Goal: Information Seeking & Learning: Learn about a topic

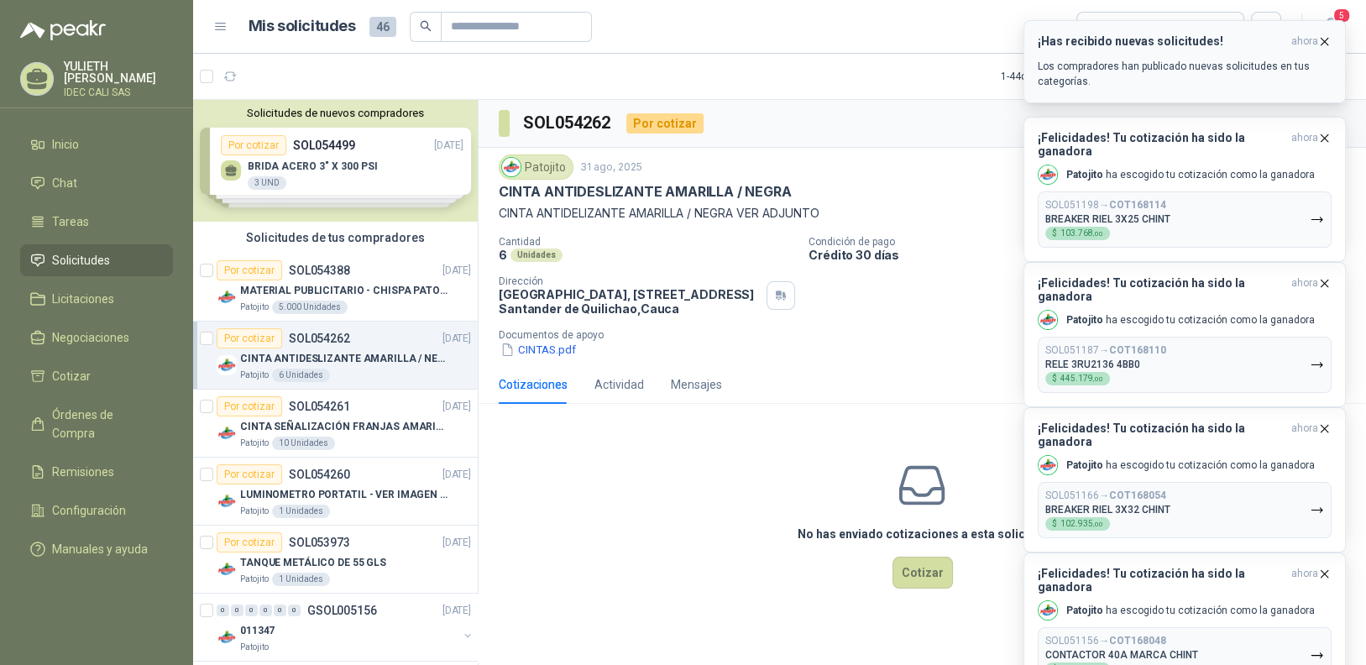
click at [1325, 41] on icon "button" at bounding box center [1324, 41] width 7 height 7
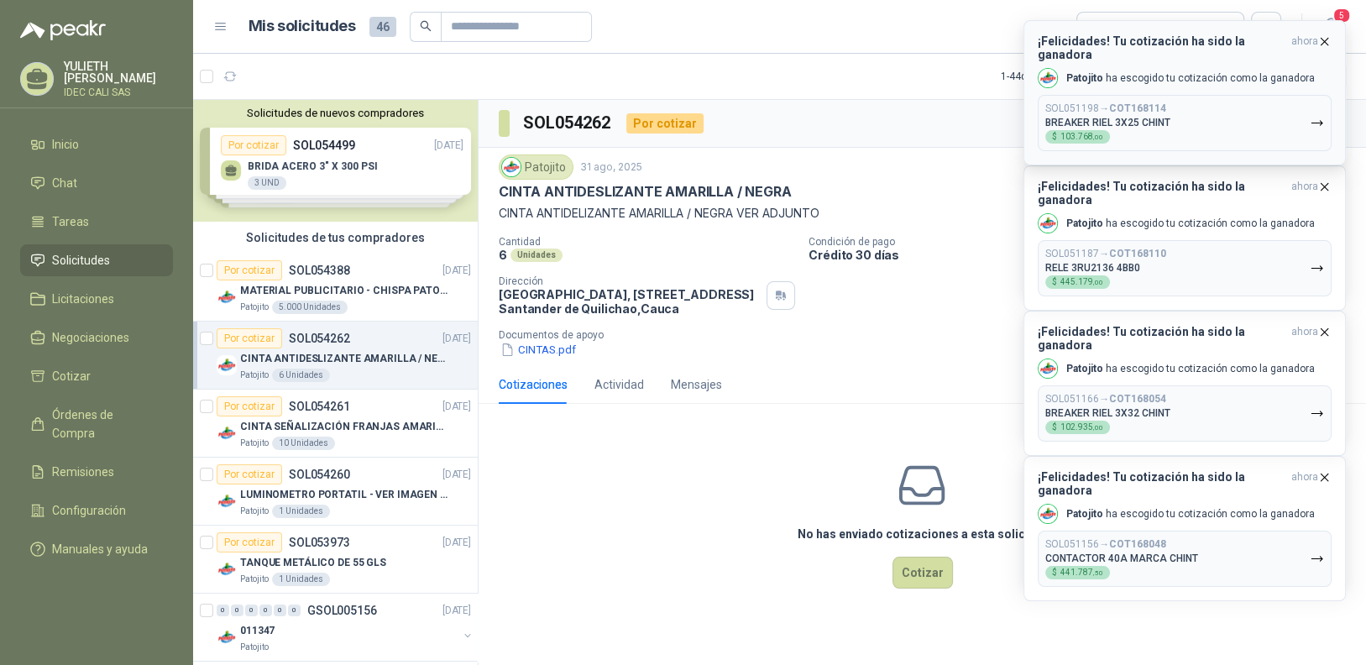
click at [1235, 113] on button "SOL051198 → COT168114 BREAKER RIEL 3X25 CHINT $ 103.768 ,00" at bounding box center [1185, 123] width 294 height 56
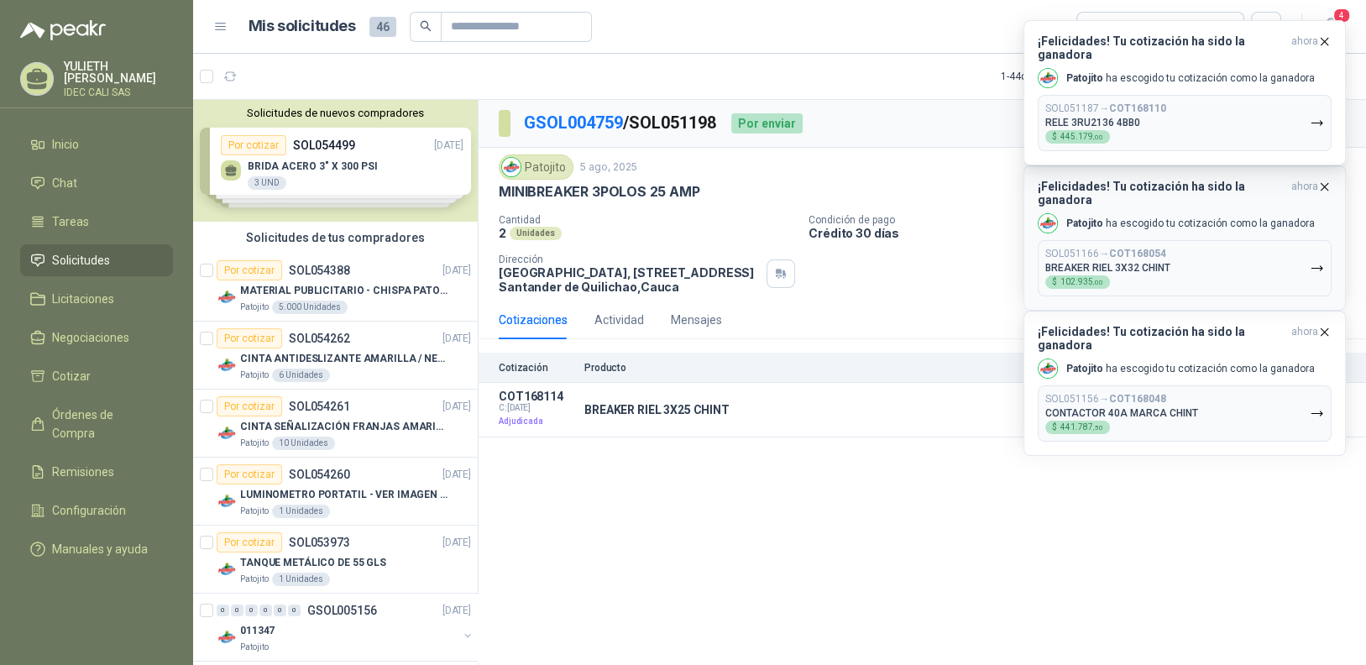
click at [1184, 248] on button "SOL051166 → COT168054 BREAKER RIEL 3X32 CHINT $ 102.935 ,00" at bounding box center [1185, 268] width 294 height 56
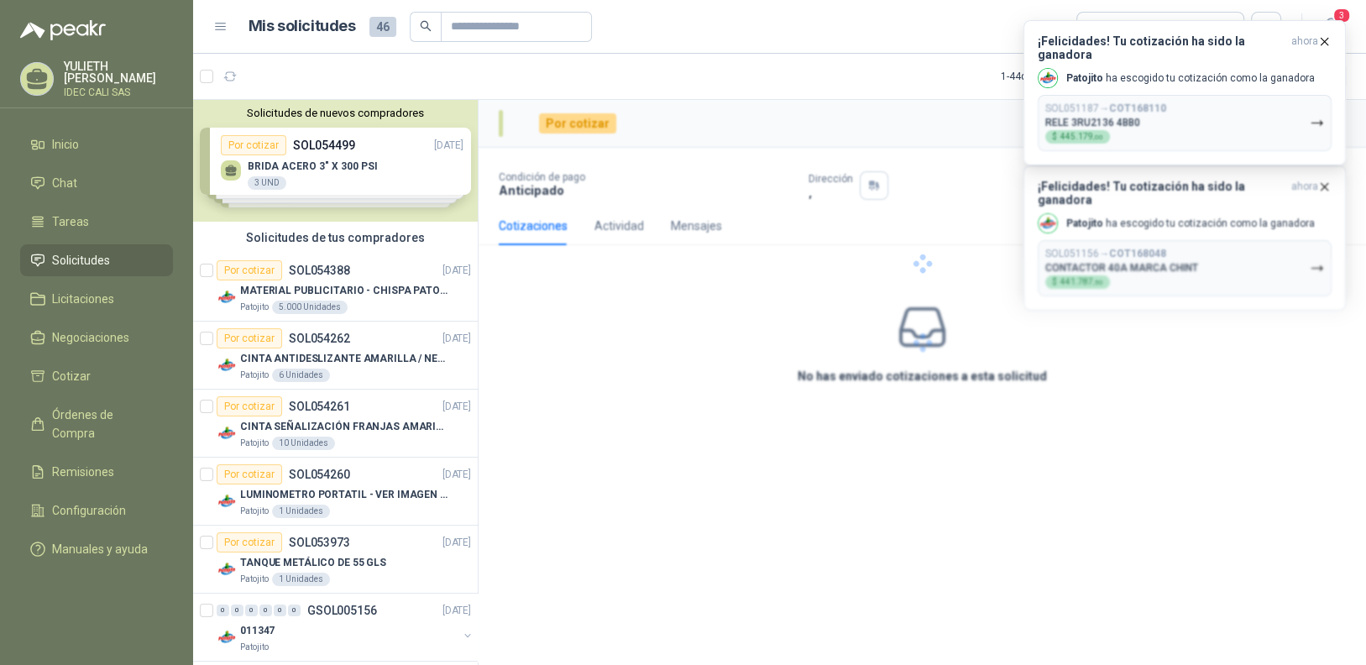
click at [1179, 123] on div at bounding box center [921, 263] width 887 height 327
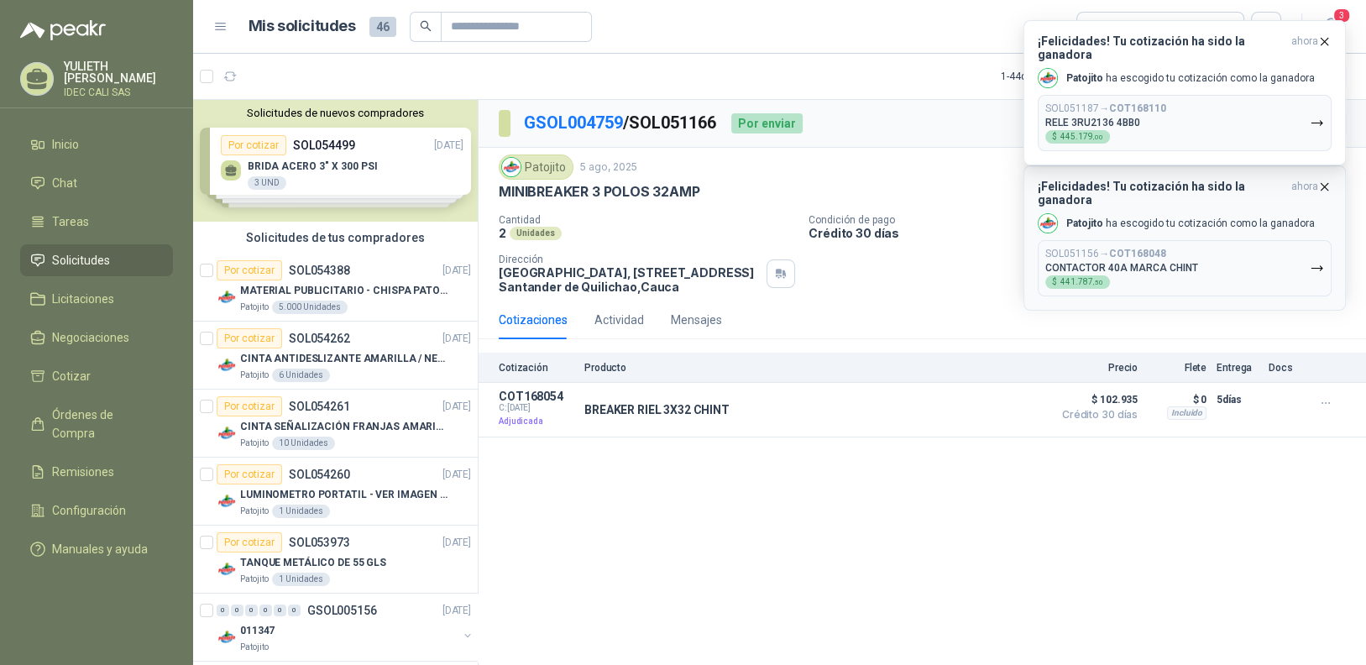
click at [1205, 263] on button "SOL051156 → COT168048 CONTACTOR 40A MARCA CHINT $ 441.787 ,50" at bounding box center [1185, 268] width 294 height 56
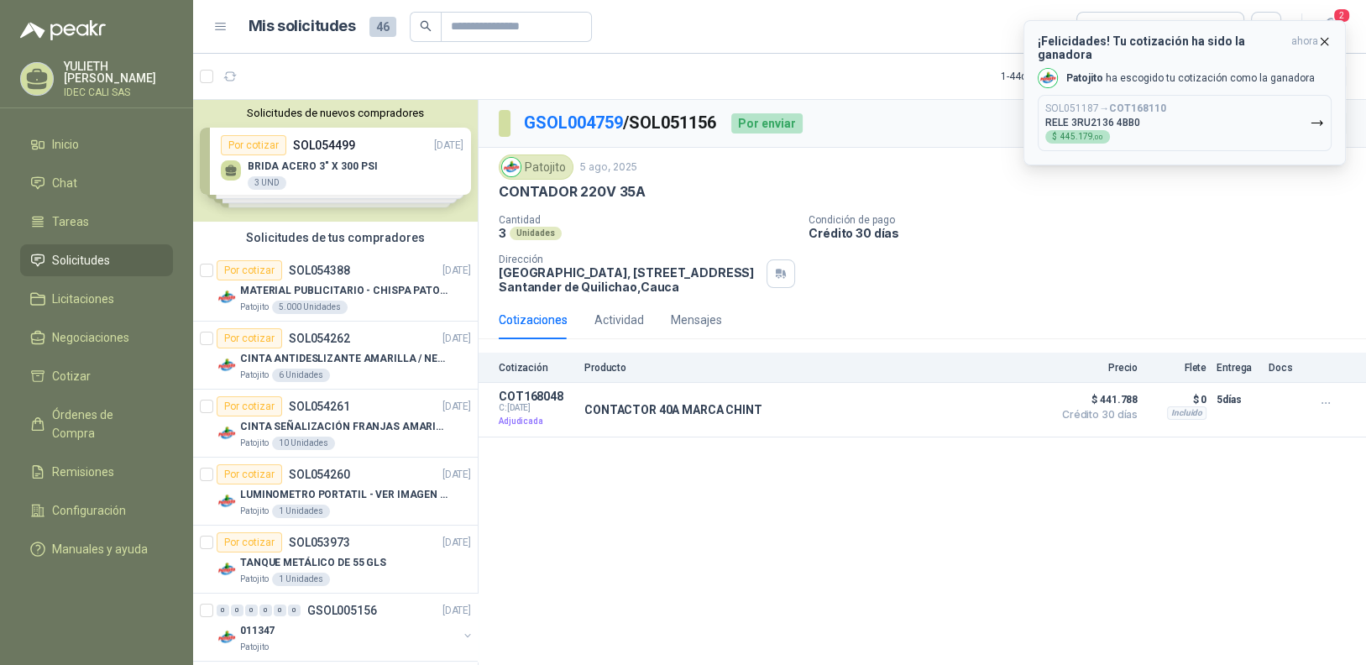
click at [1327, 40] on icon "button" at bounding box center [1324, 41] width 14 height 14
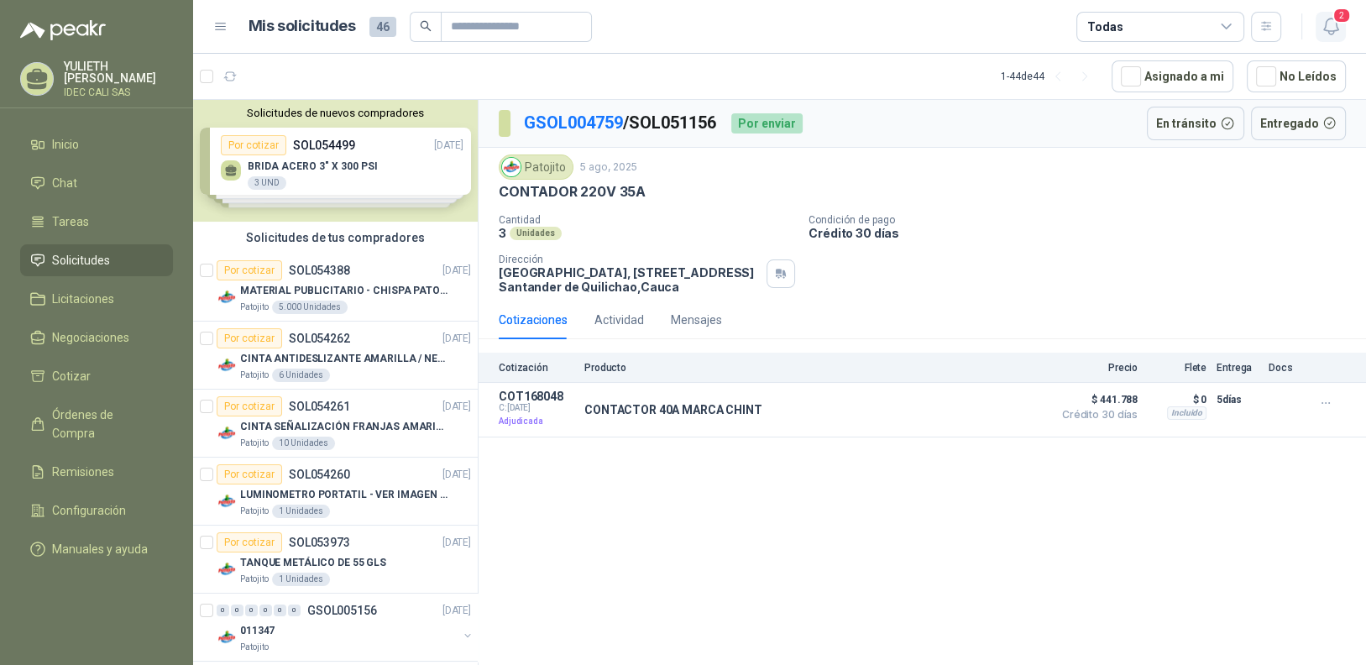
click at [1330, 28] on icon "button" at bounding box center [1330, 26] width 21 height 21
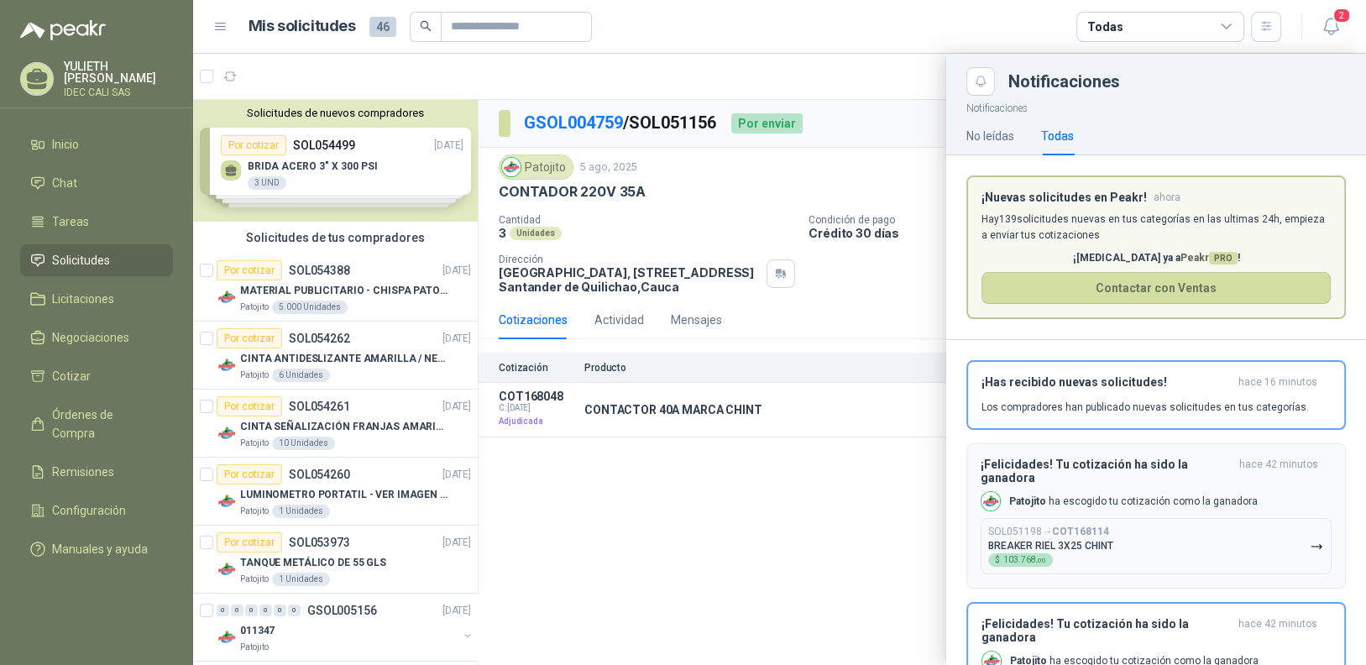
click at [1192, 518] on button "SOL051198 → COT168114 BREAKER RIEL 3X25 CHINT $ 103.768 ,00" at bounding box center [1155, 546] width 351 height 56
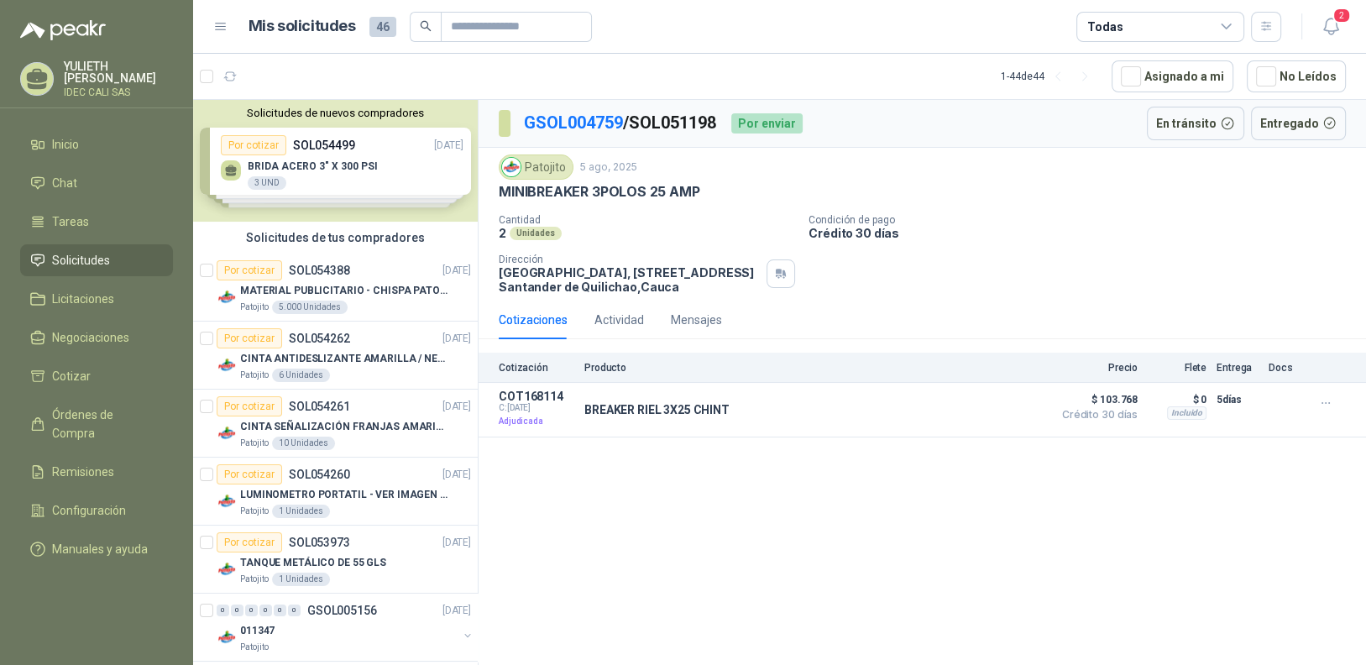
click at [111, 260] on li "Solicitudes" at bounding box center [96, 260] width 133 height 18
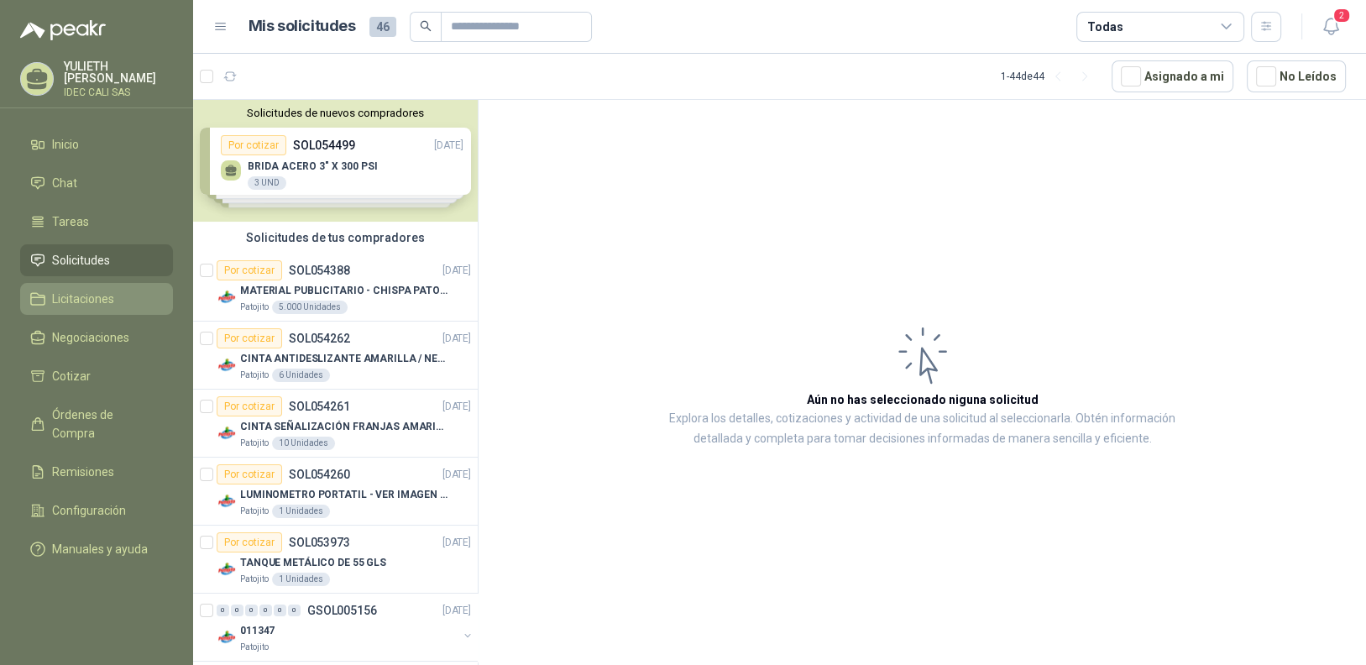
click at [118, 290] on li "Licitaciones" at bounding box center [96, 299] width 133 height 18
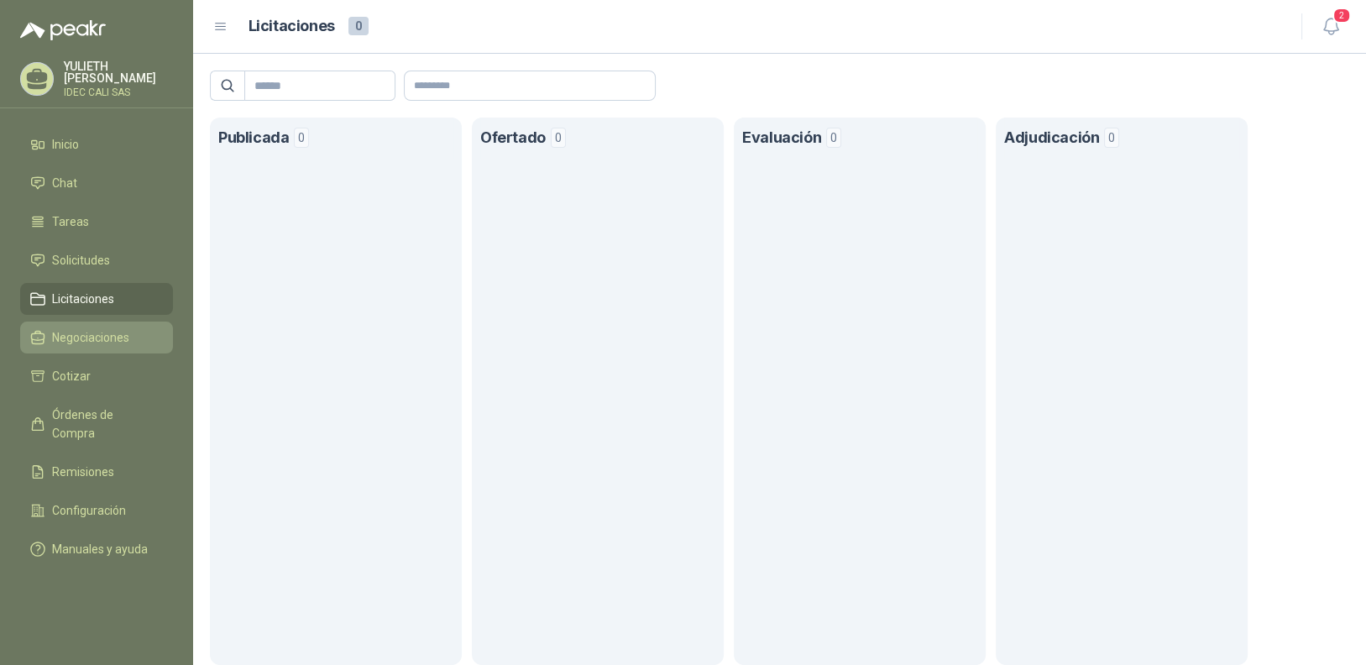
click at [117, 333] on span "Negociaciones" at bounding box center [90, 337] width 77 height 18
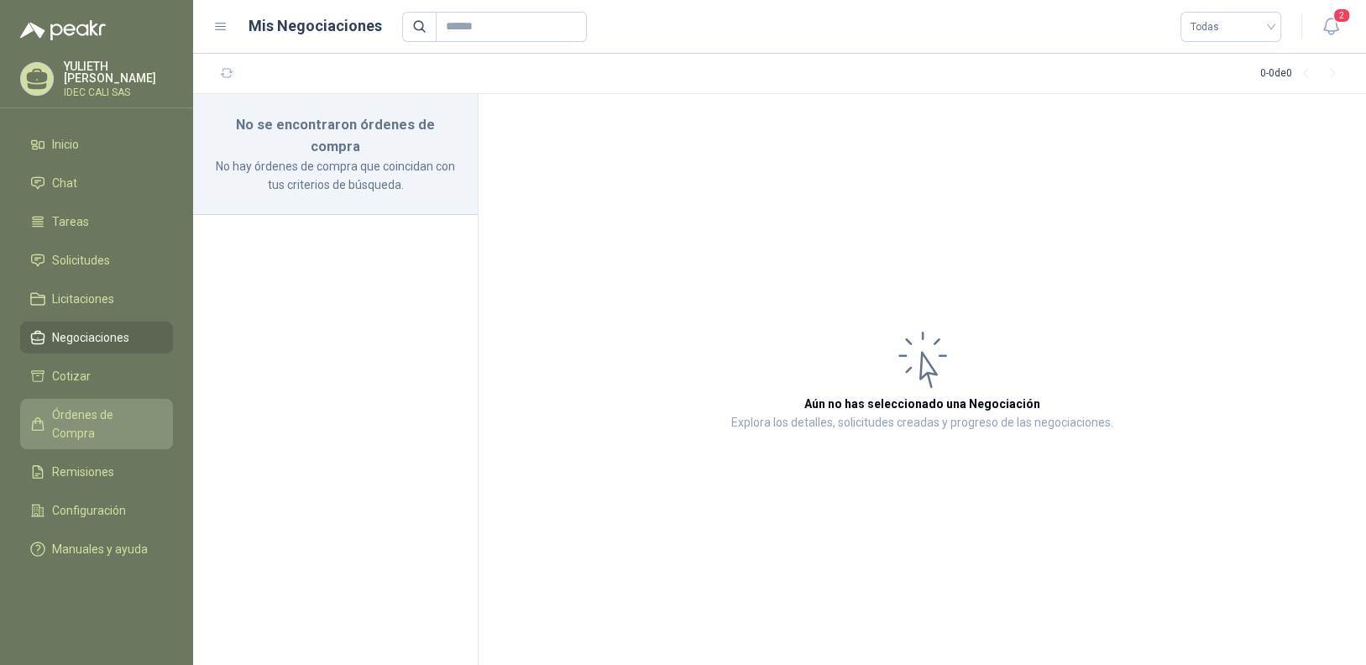
click at [115, 410] on span "Órdenes de Compra" at bounding box center [104, 423] width 105 height 37
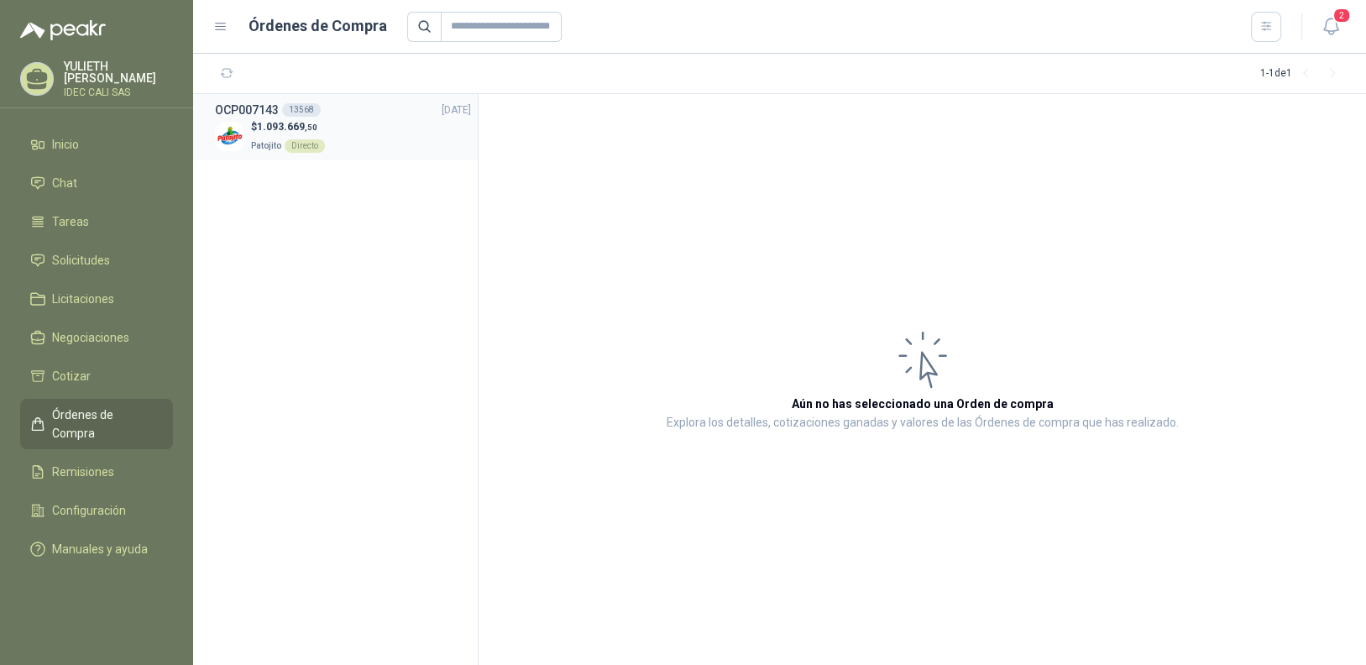
click at [285, 127] on span "1.093.669 ,50" at bounding box center [287, 127] width 60 height 12
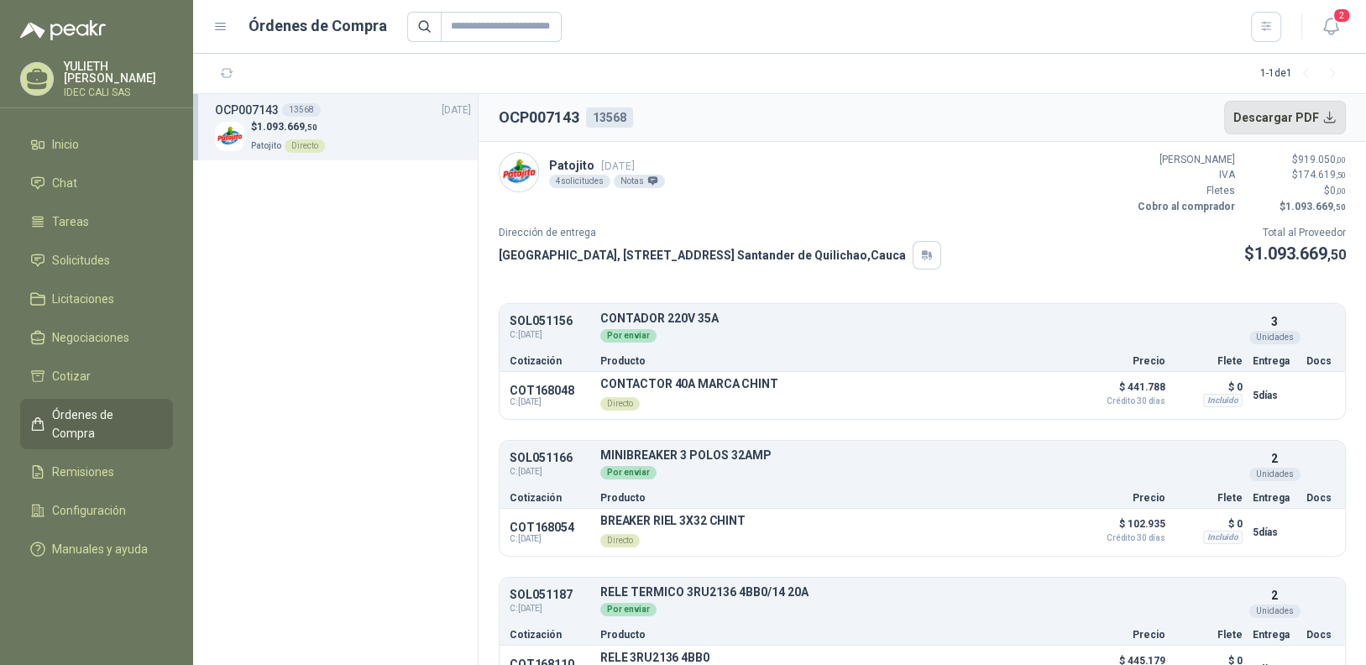
click at [1317, 116] on button "Descargar PDF" at bounding box center [1285, 118] width 123 height 34
click at [1328, 21] on icon "button" at bounding box center [1330, 26] width 21 height 21
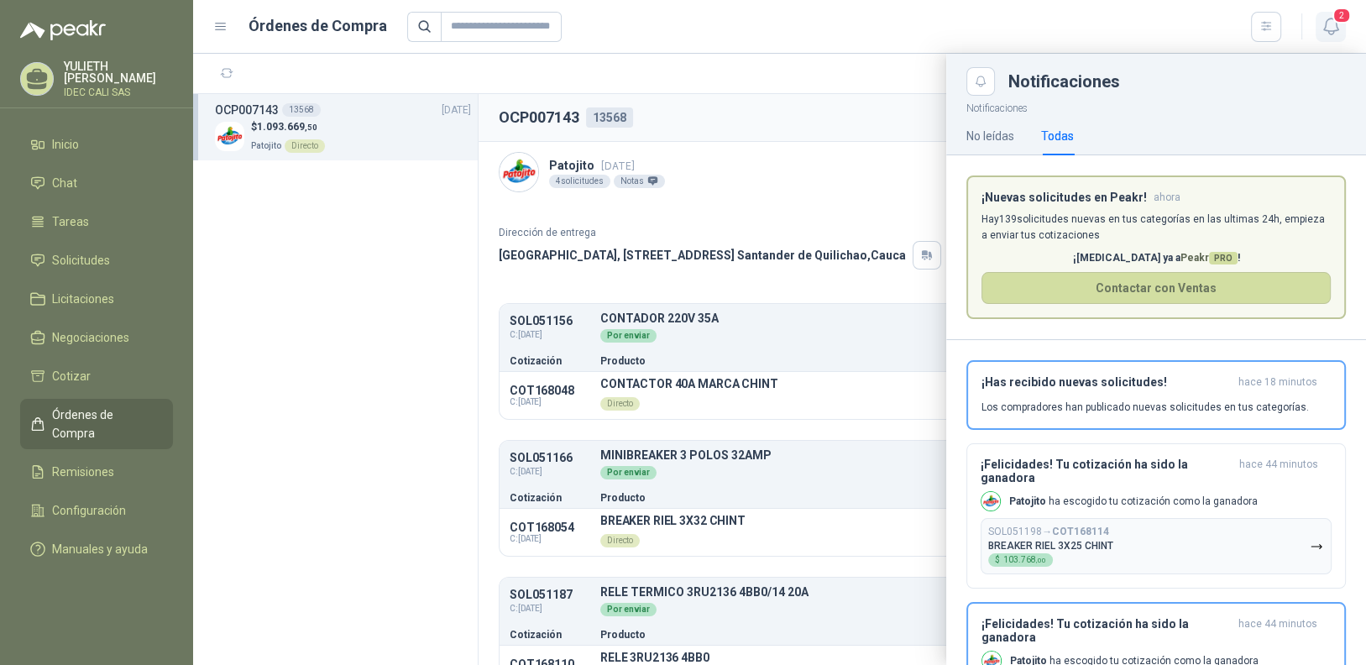
click at [1328, 21] on icon "button" at bounding box center [1330, 26] width 21 height 21
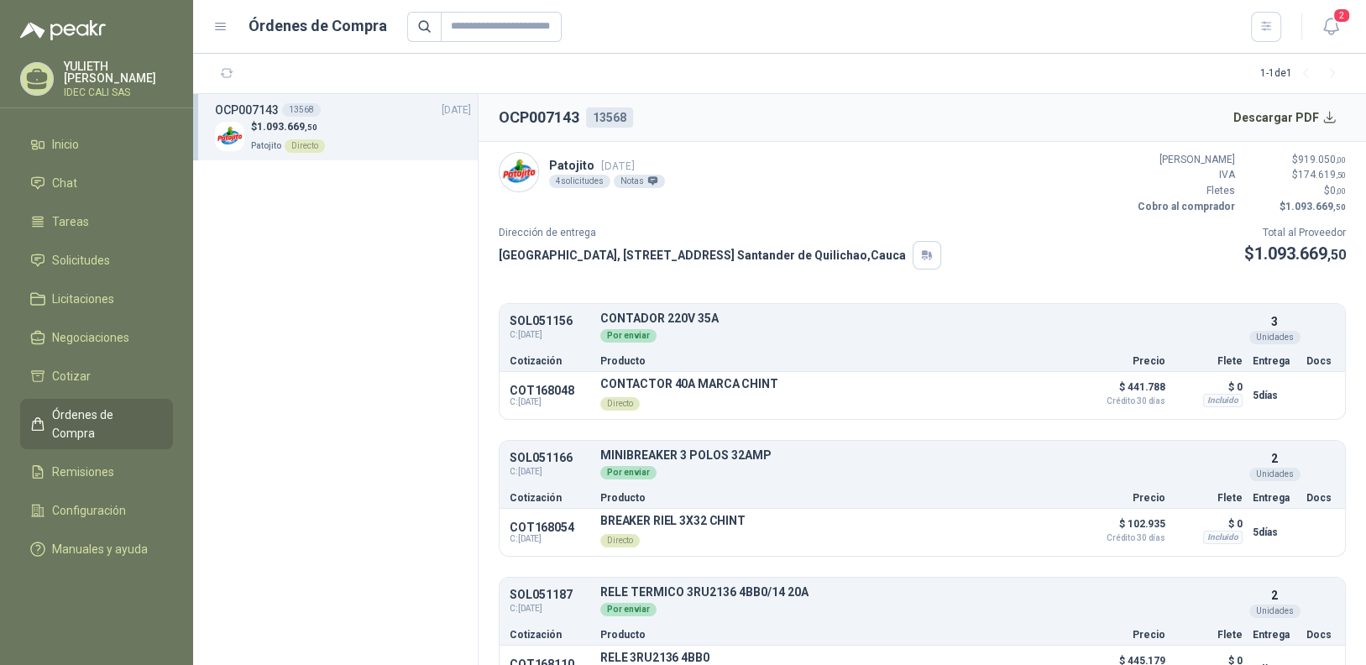
click at [365, 137] on div "$ 1.093.669 ,50 Patojito Directo" at bounding box center [343, 136] width 256 height 34
click at [99, 413] on span "Órdenes de Compra" at bounding box center [104, 423] width 105 height 37
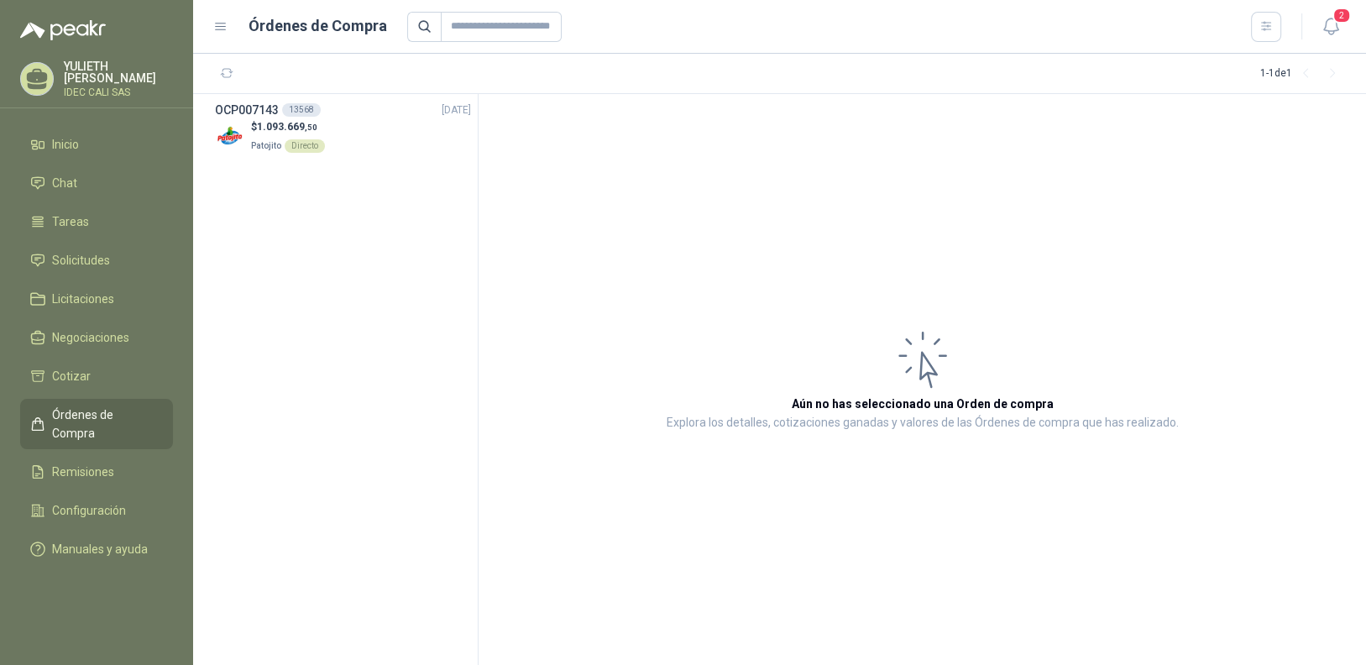
click at [99, 413] on span "Órdenes de Compra" at bounding box center [104, 423] width 105 height 37
click at [105, 139] on li "Inicio" at bounding box center [96, 144] width 133 height 18
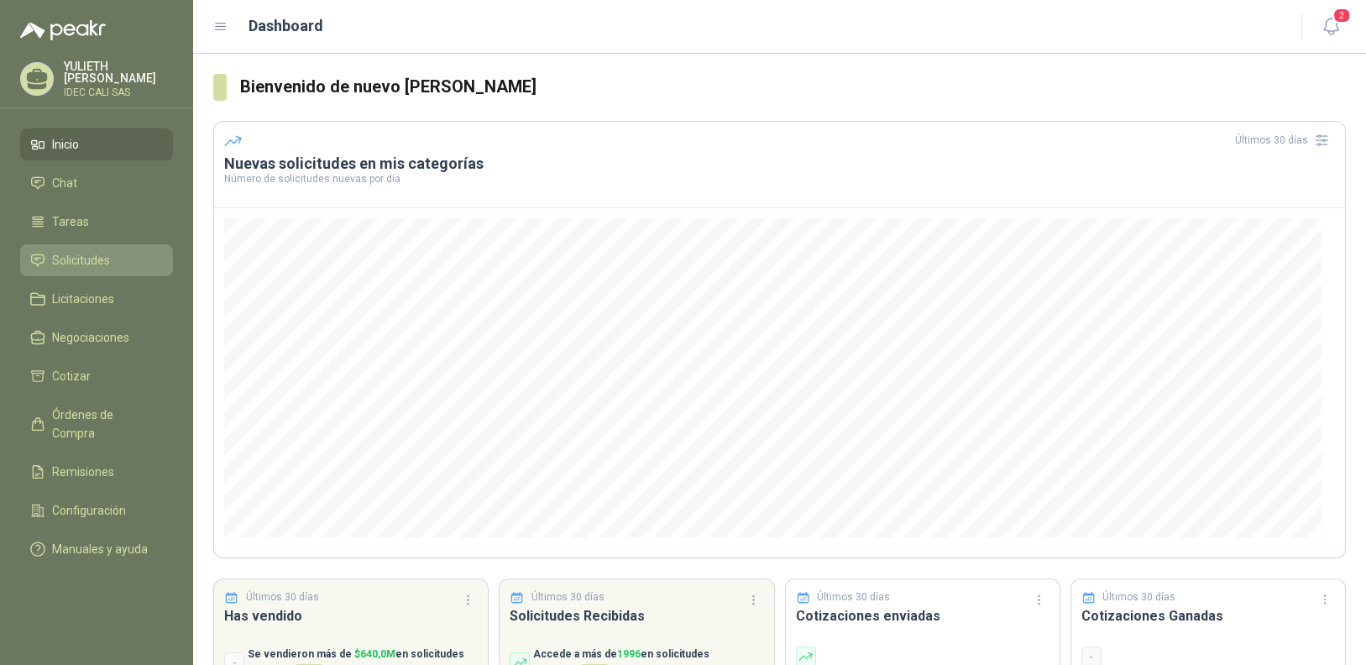
click at [103, 257] on span "Solicitudes" at bounding box center [81, 260] width 58 height 18
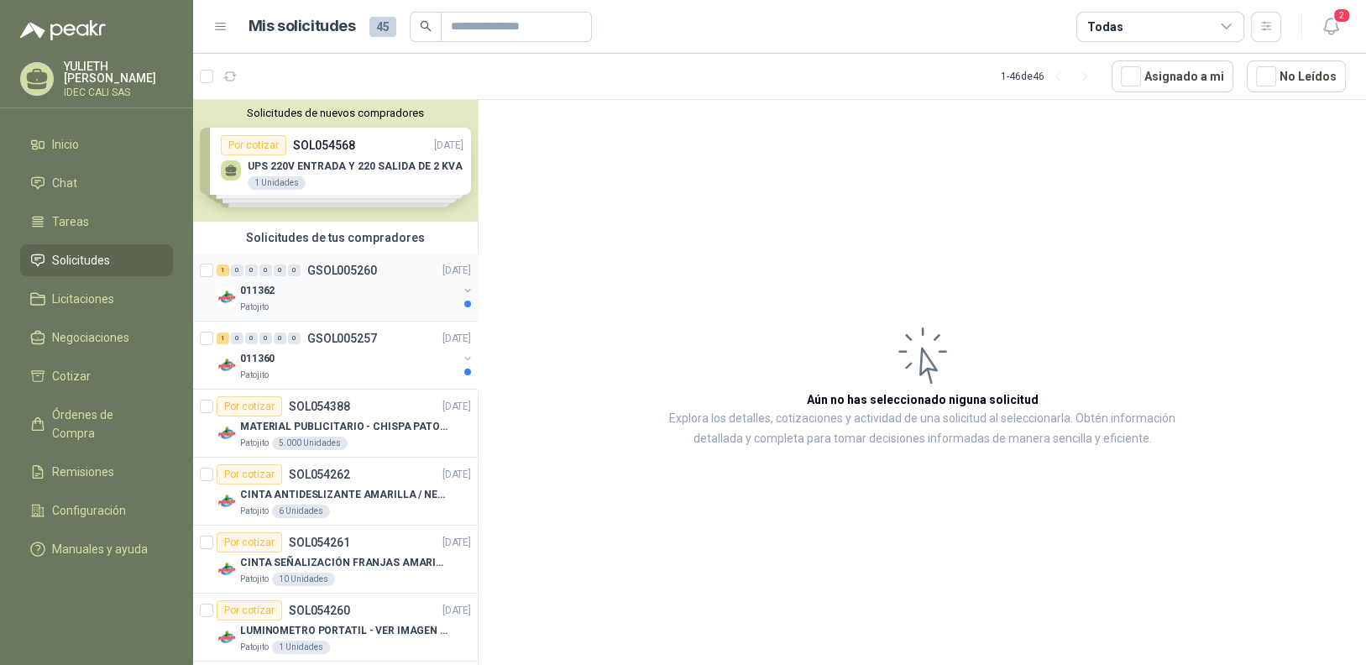
click at [343, 286] on div "011362" at bounding box center [348, 290] width 217 height 20
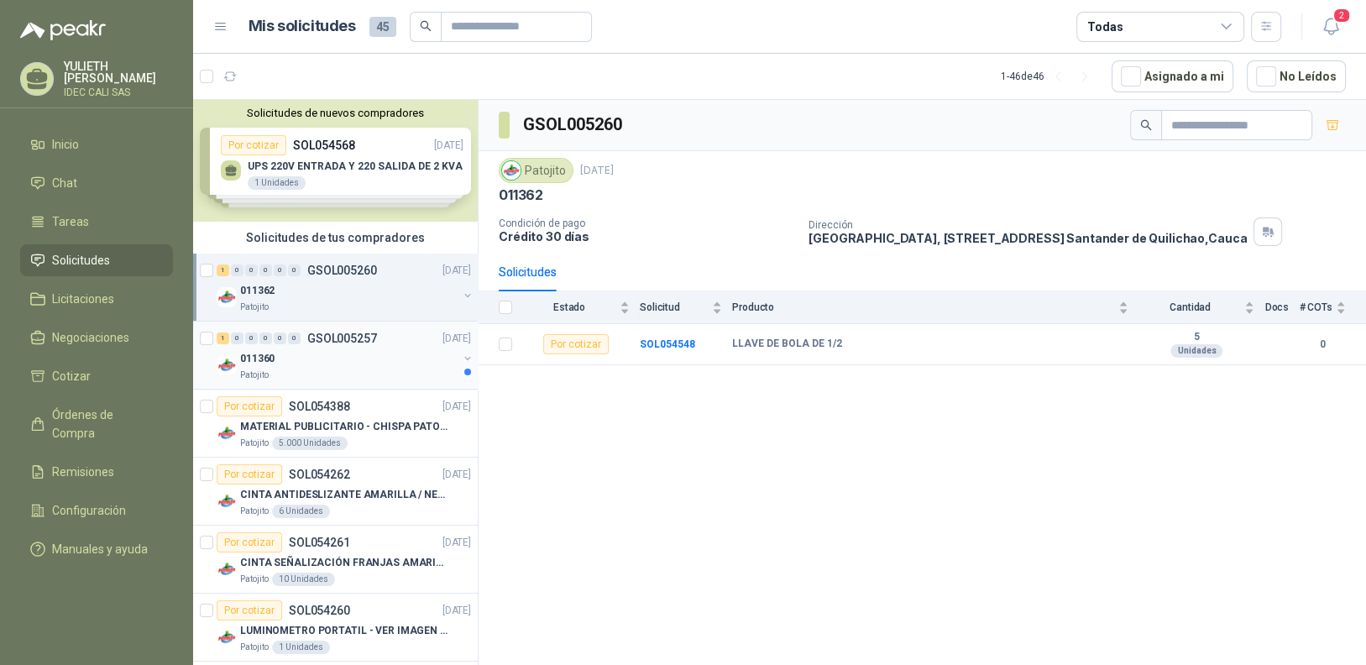
click at [337, 356] on div "011360" at bounding box center [348, 358] width 217 height 20
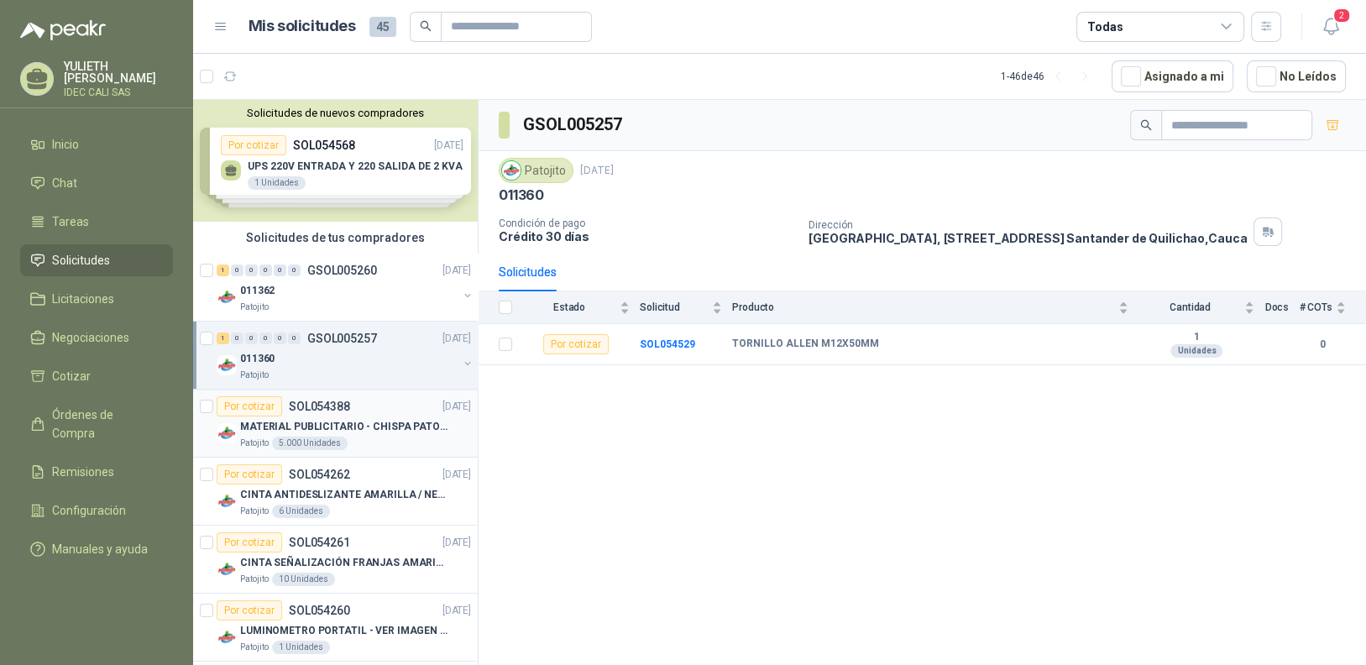
click at [358, 413] on div "Por cotizar SOL054388 [DATE]" at bounding box center [344, 406] width 254 height 20
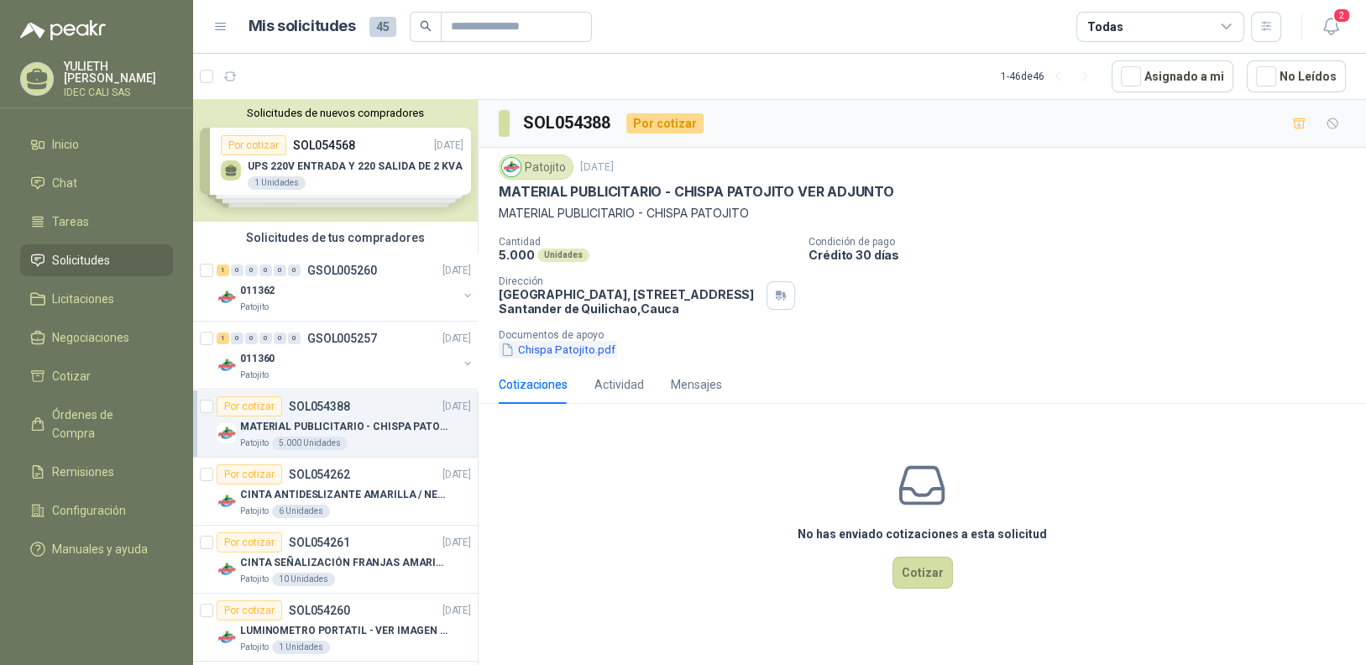
click at [555, 349] on button "Chispa Patojito.pdf" at bounding box center [558, 350] width 118 height 18
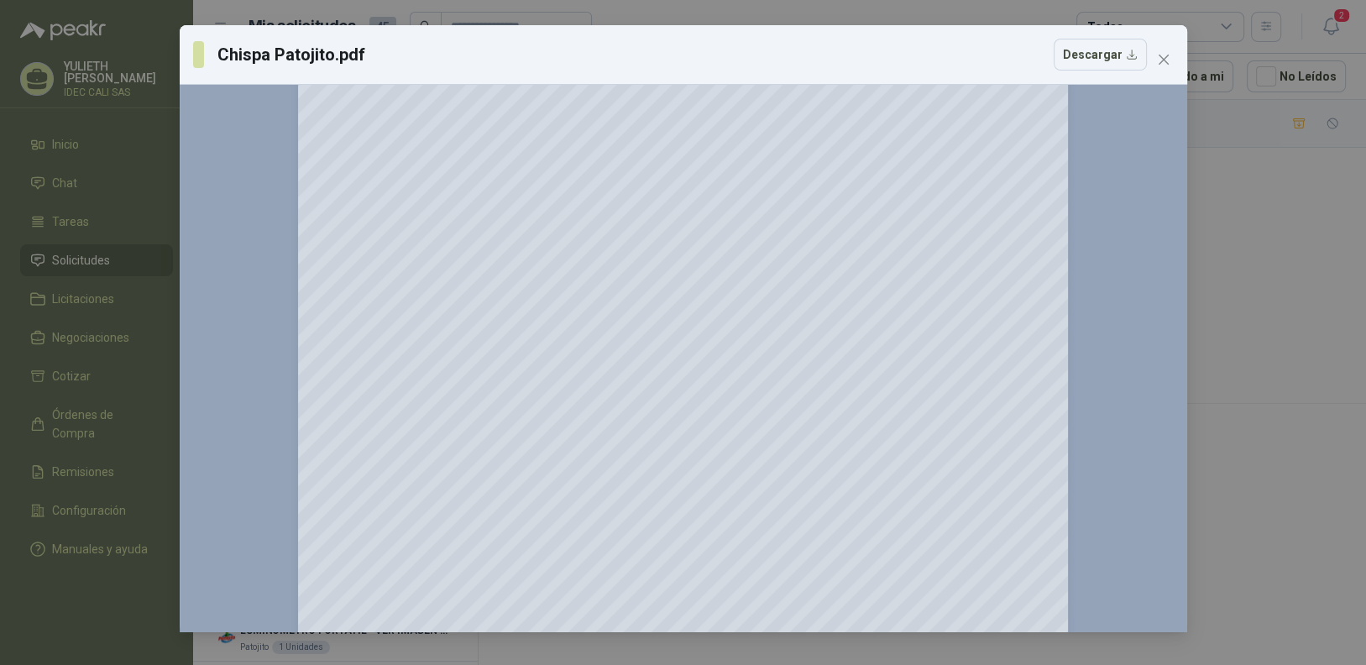
scroll to position [167, 0]
click at [1166, 60] on icon "close" at bounding box center [1163, 59] width 13 height 13
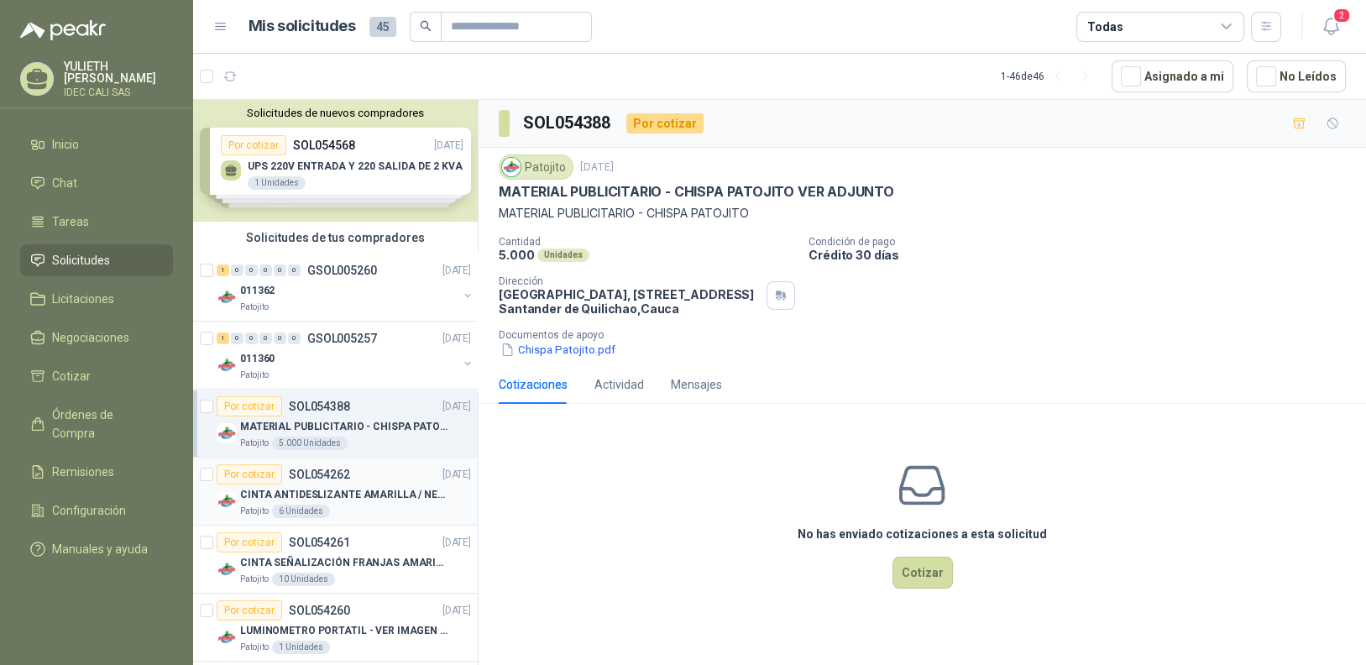
click at [340, 495] on p "CINTA ANTIDESLIZANTE AMARILLA / NEGRA" at bounding box center [344, 495] width 209 height 16
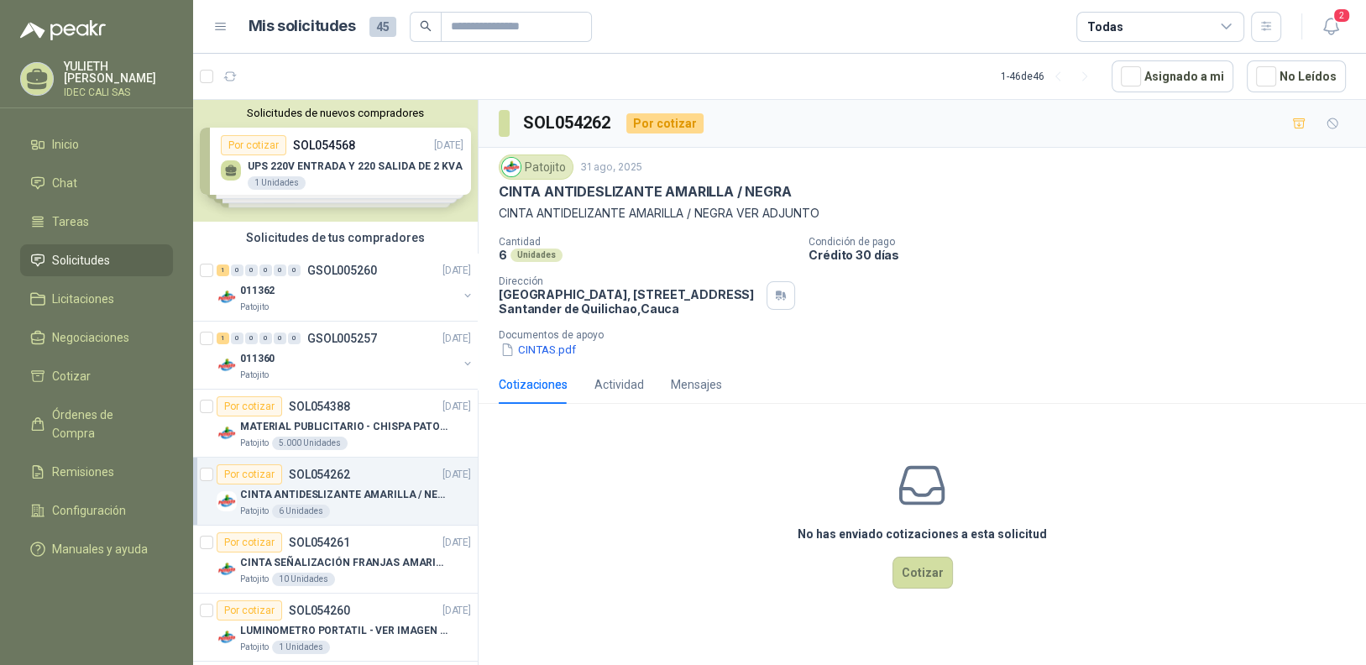
scroll to position [83, 0]
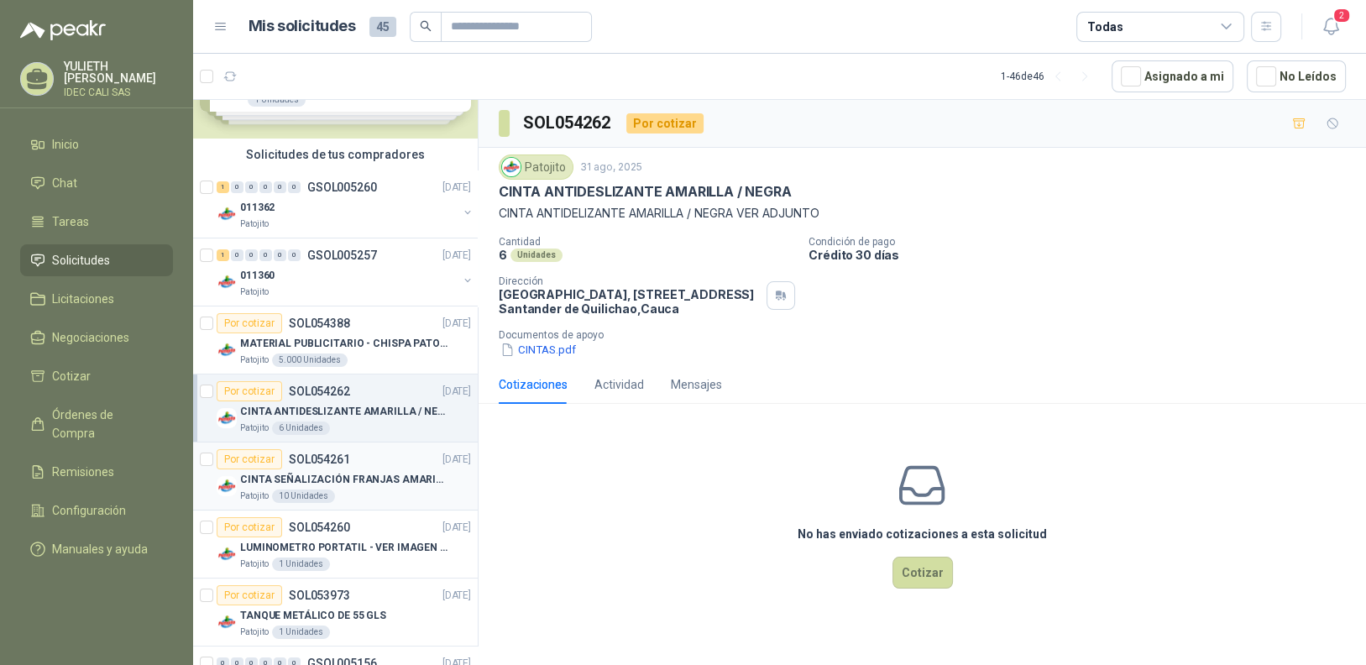
click at [376, 456] on div "Por cotizar SOL054261 [DATE]" at bounding box center [344, 459] width 254 height 20
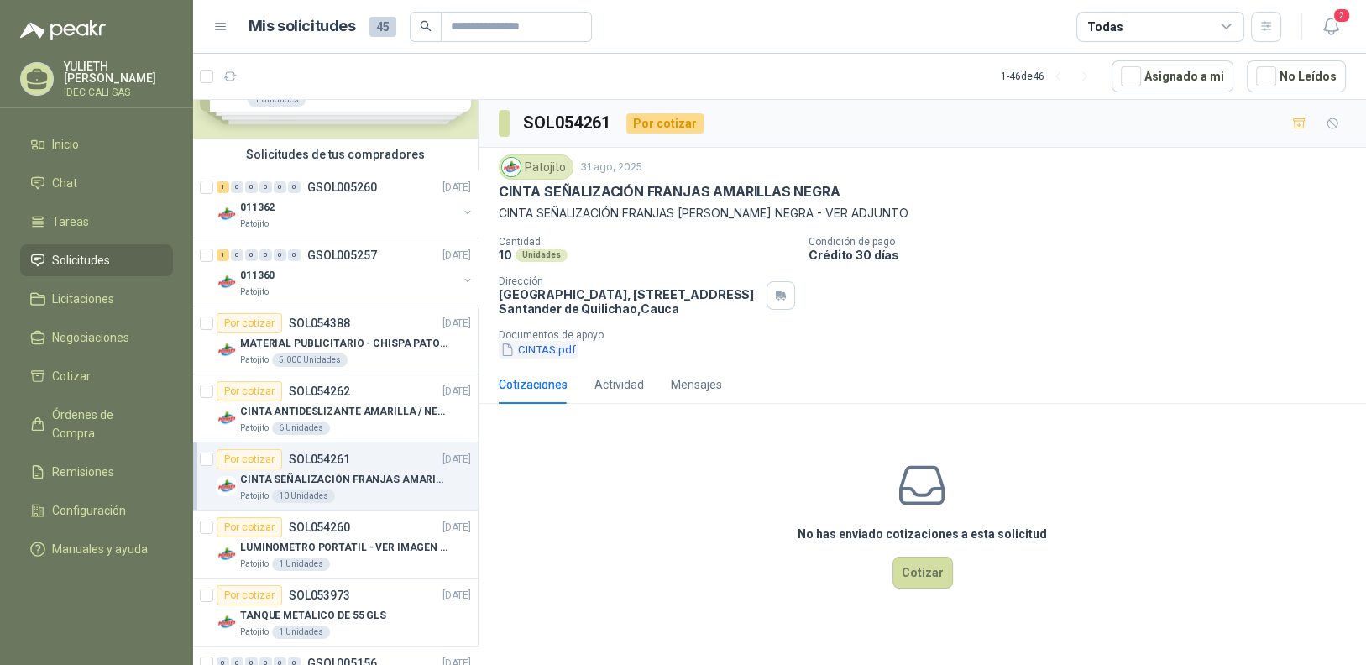
click at [530, 348] on button "CINTAS.pdf" at bounding box center [538, 350] width 79 height 18
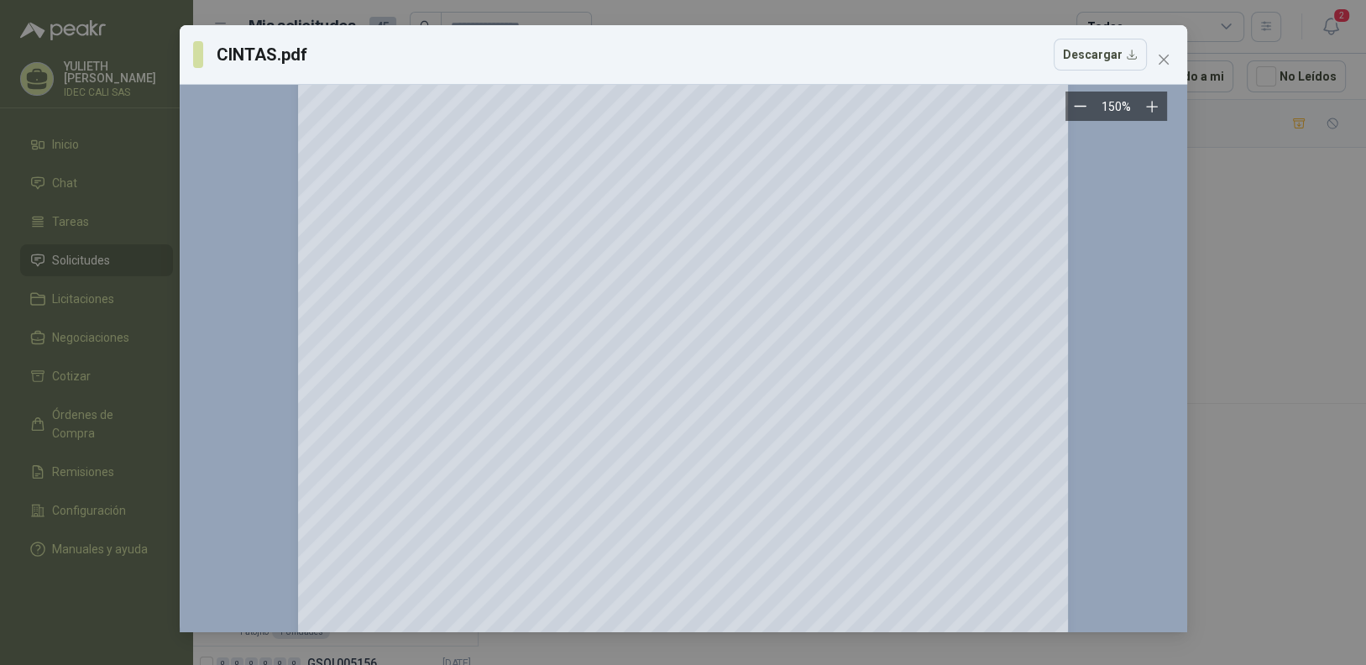
scroll to position [167, 0]
click at [1158, 60] on icon "close" at bounding box center [1163, 59] width 13 height 13
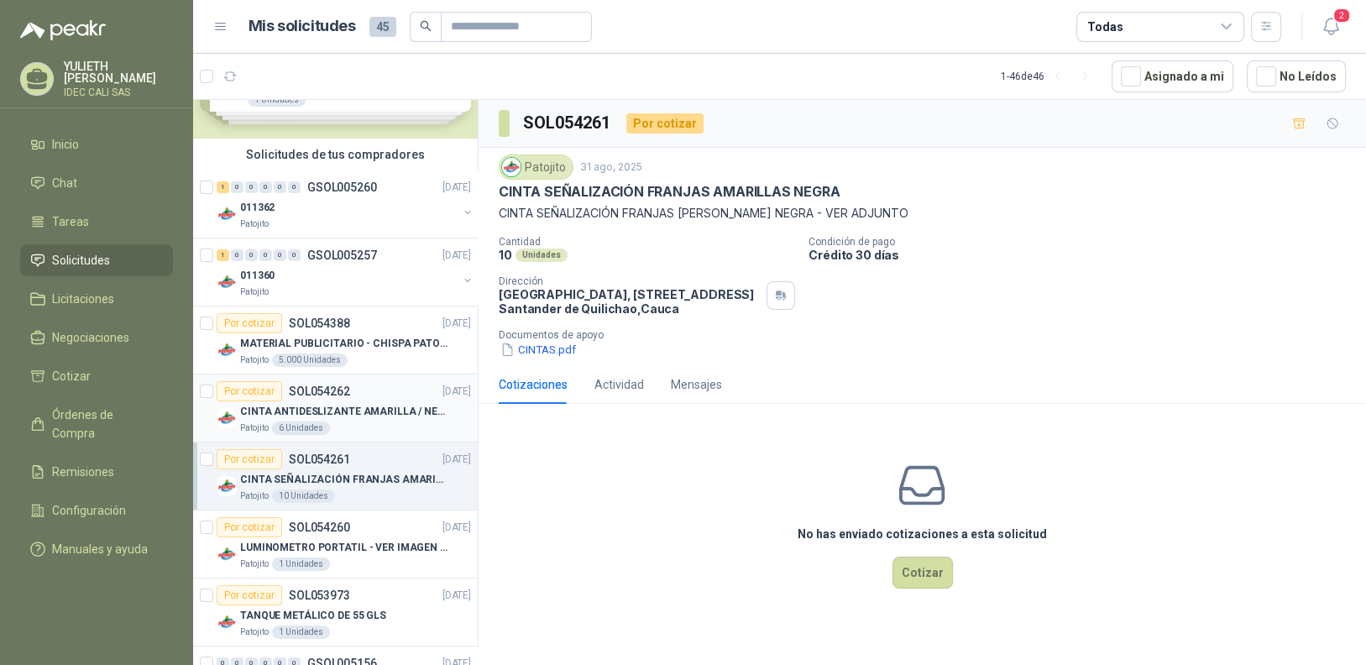
click at [358, 404] on p "CINTA ANTIDESLIZANTE AMARILLA / NEGRA" at bounding box center [344, 412] width 209 height 16
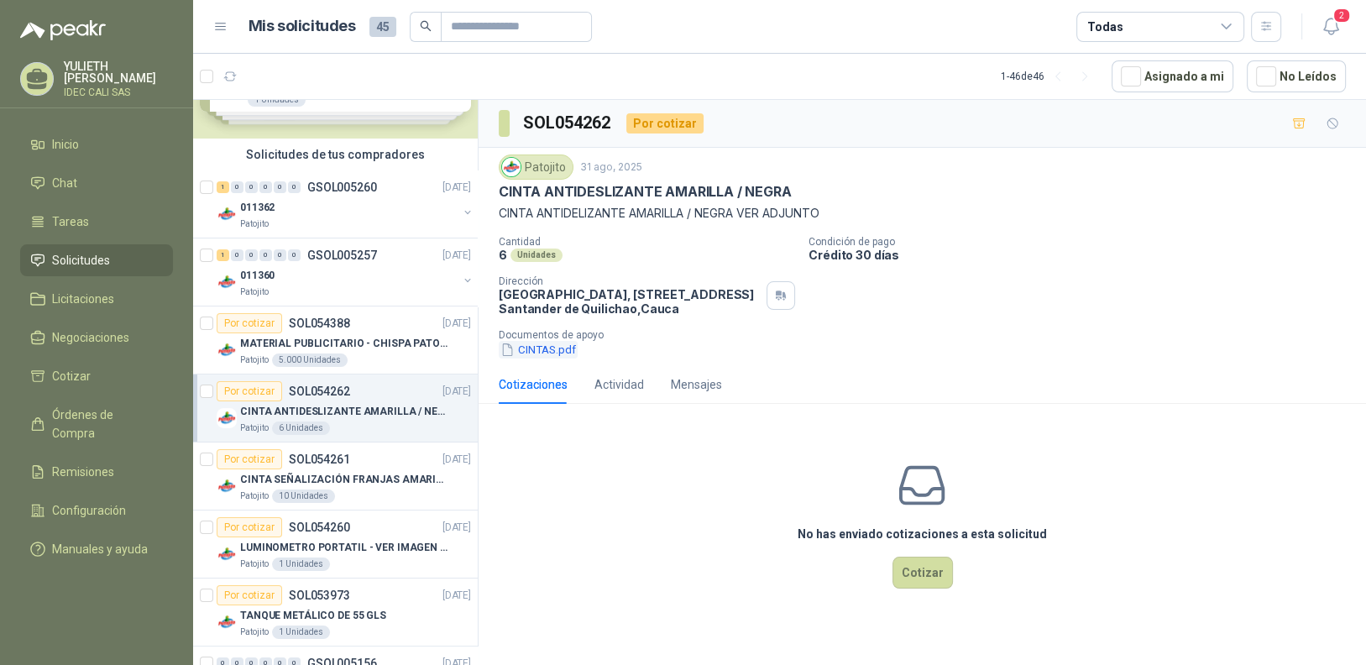
click at [547, 349] on button "CINTAS.pdf" at bounding box center [538, 350] width 79 height 18
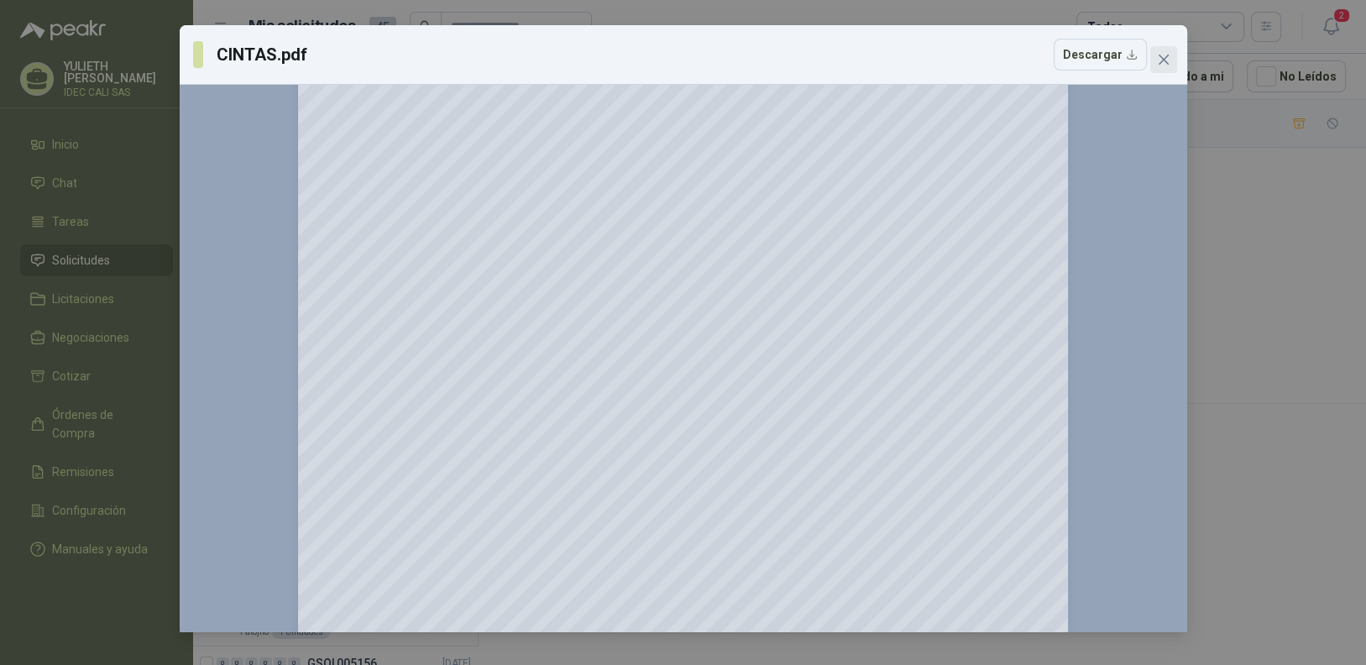
click at [1169, 62] on icon "close" at bounding box center [1163, 59] width 13 height 13
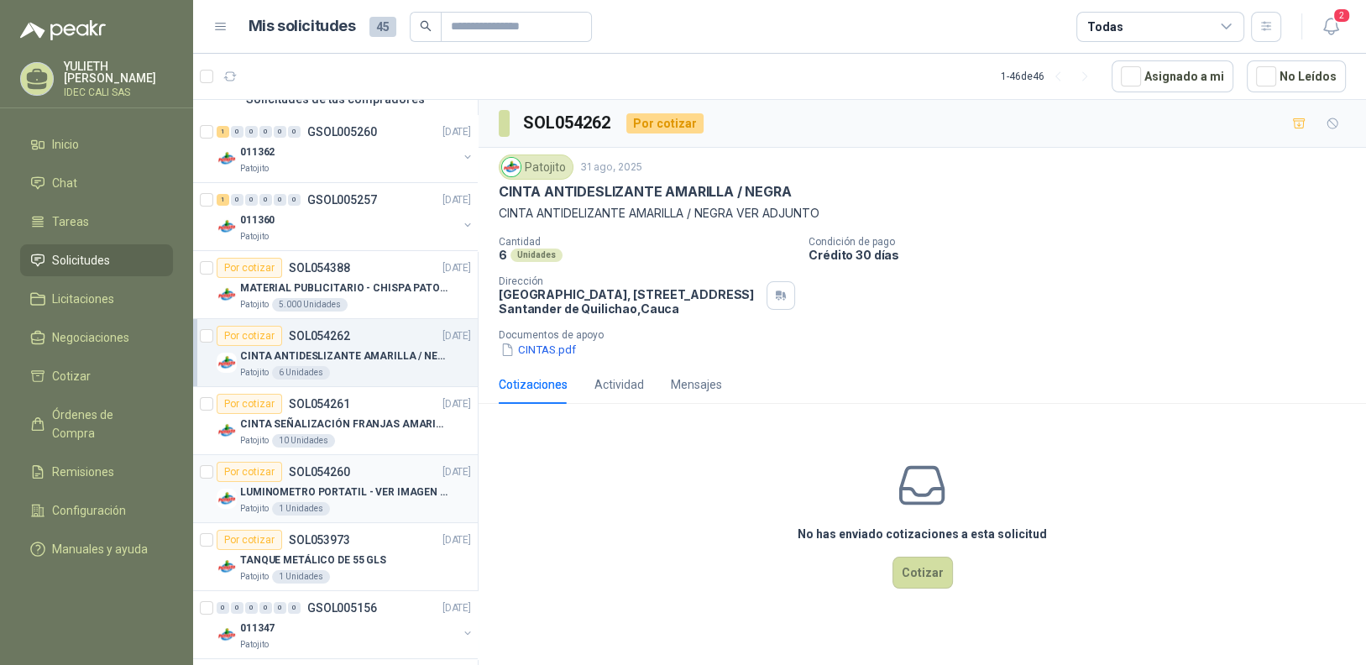
scroll to position [167, 0]
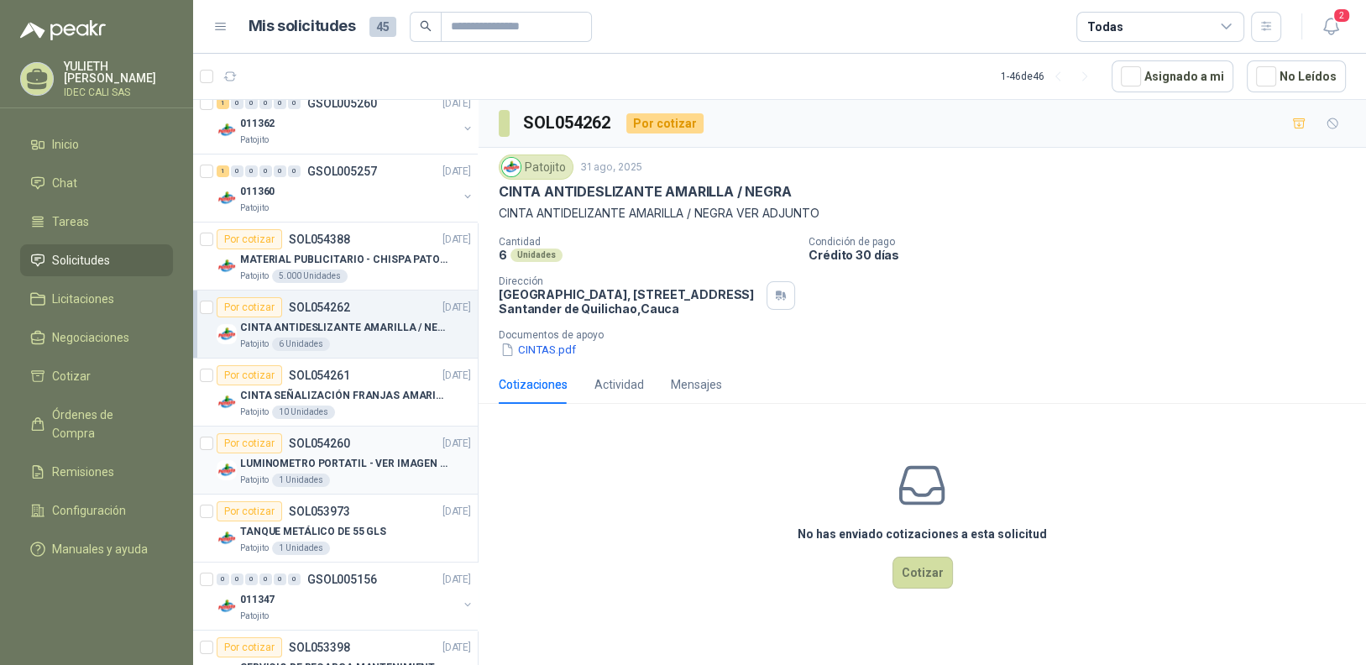
click at [380, 463] on p "LUMINOMETRO PORTATIL - VER IMAGEN ADJUNTA" at bounding box center [344, 464] width 209 height 16
click at [384, 476] on div "Patojito 1 Unidades" at bounding box center [355, 479] width 231 height 13
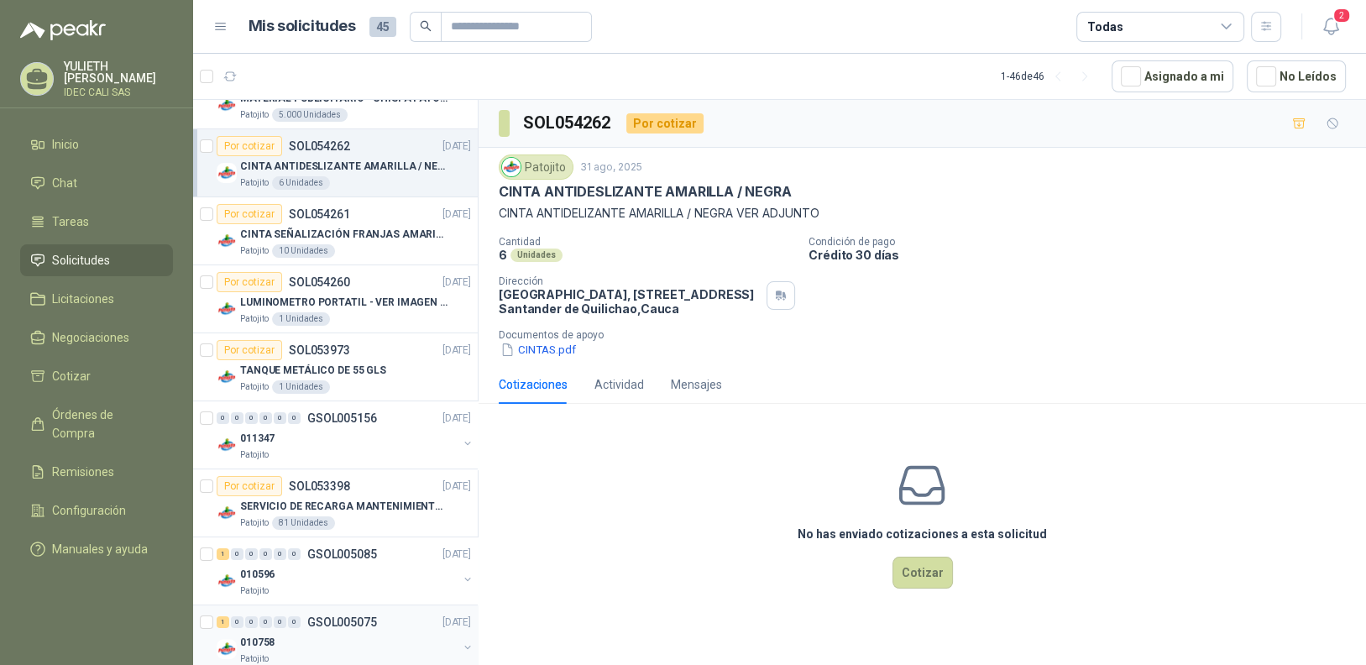
scroll to position [251, 0]
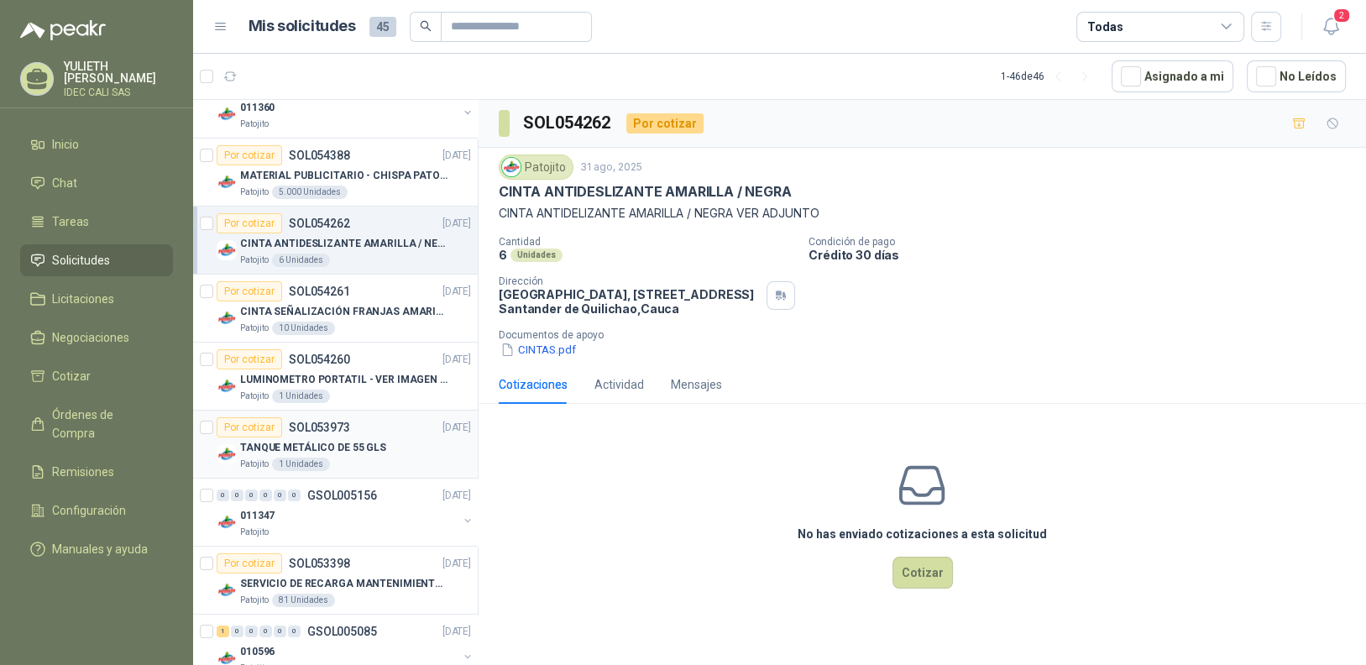
click at [370, 440] on p "TANQUE METÁLICO DE 55 GLS" at bounding box center [313, 448] width 146 height 16
click at [391, 513] on div "011347" at bounding box center [348, 515] width 217 height 20
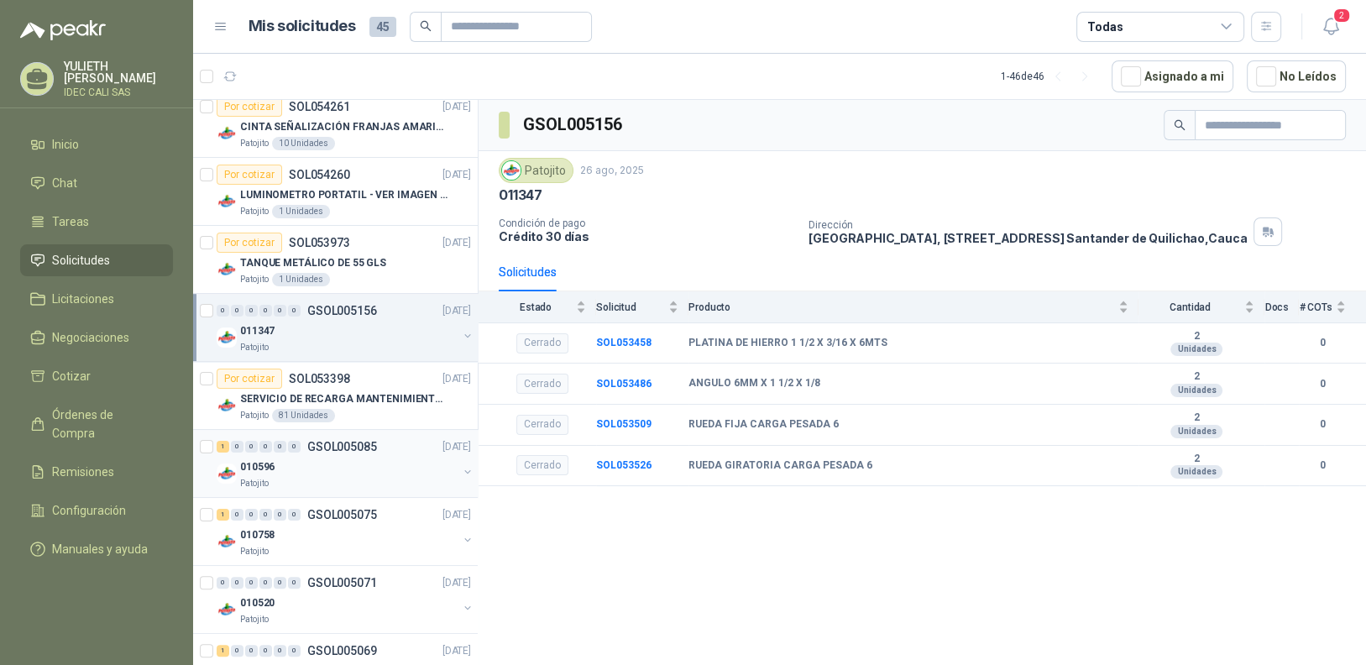
scroll to position [504, 0]
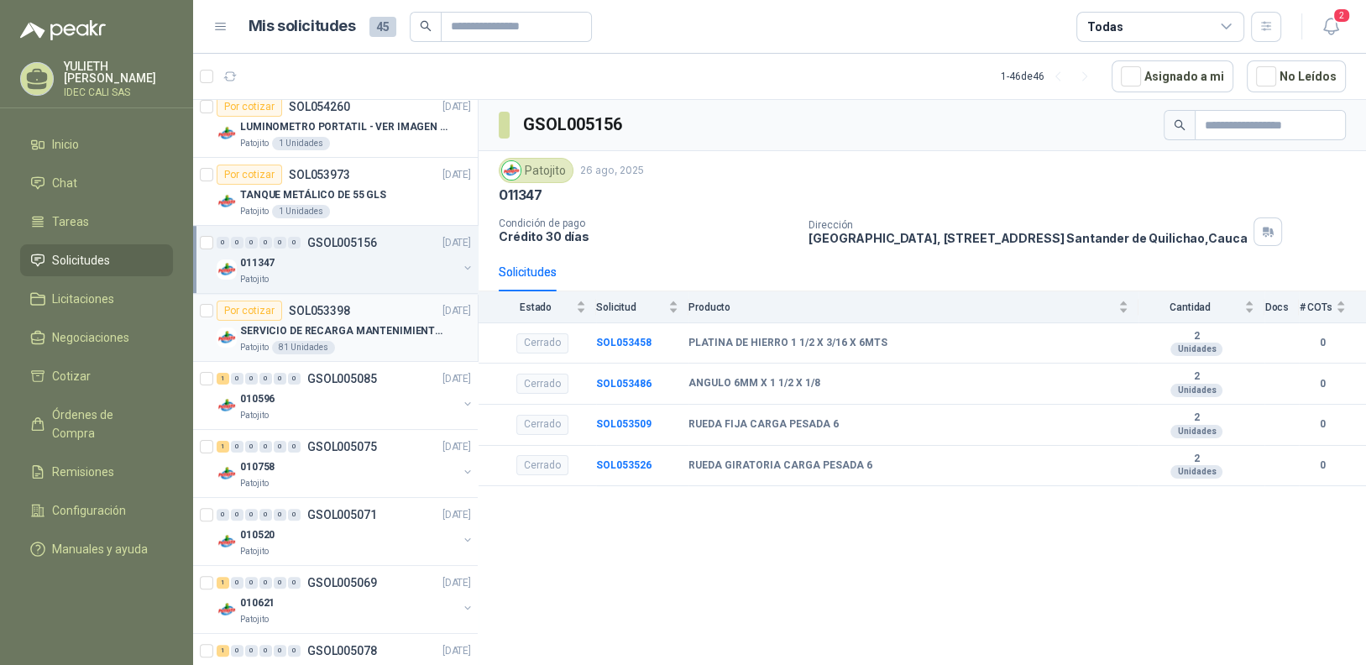
click at [346, 344] on div "Patojito 81 Unidades" at bounding box center [355, 347] width 231 height 13
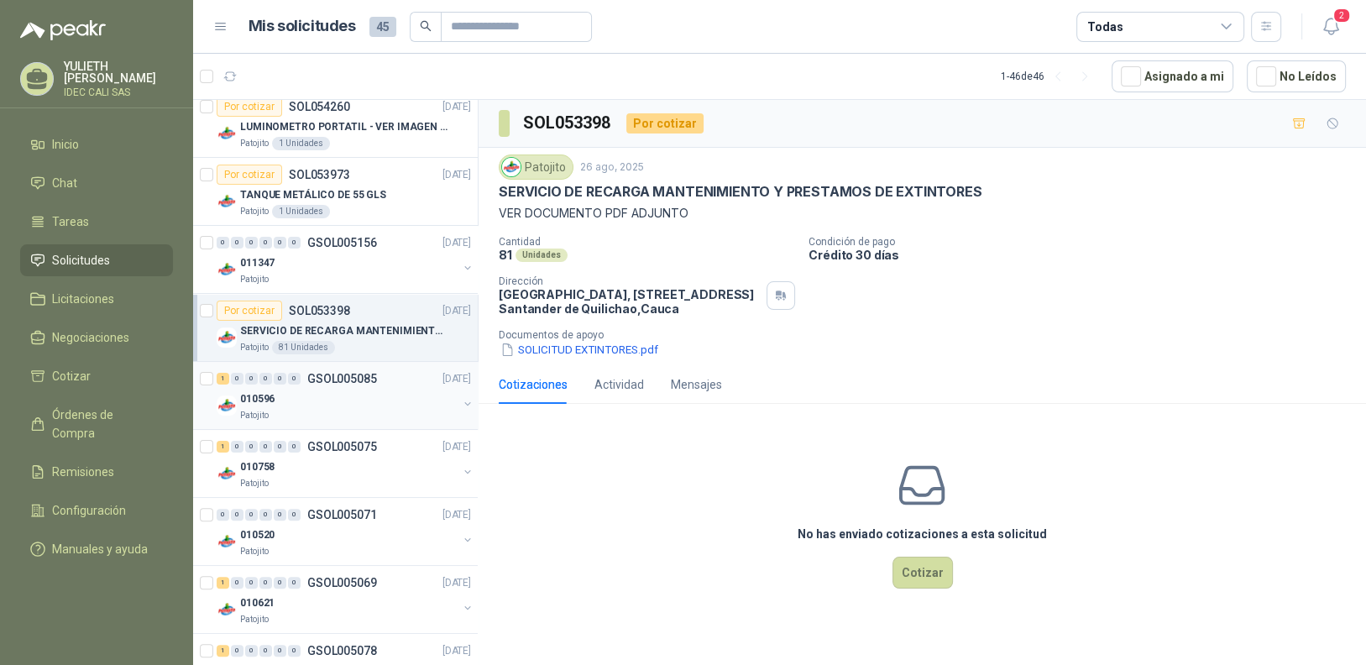
click at [347, 404] on div "010596" at bounding box center [348, 399] width 217 height 20
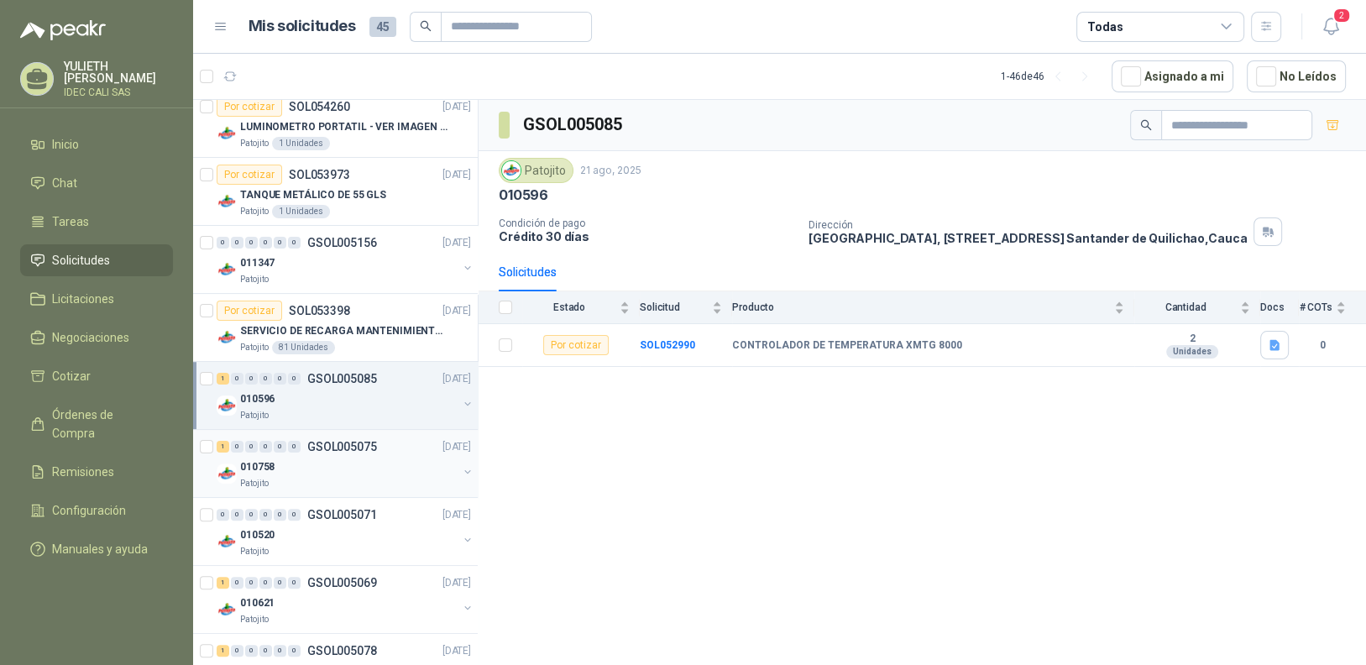
click at [358, 465] on div "010758" at bounding box center [348, 467] width 217 height 20
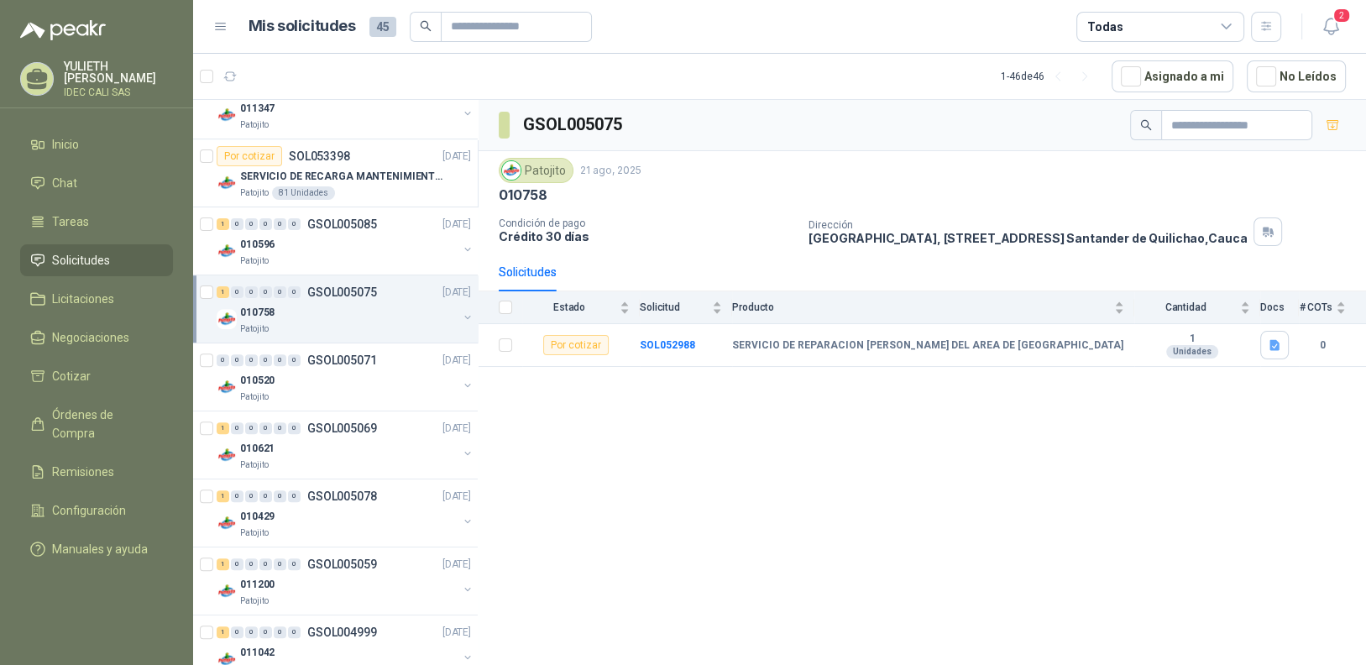
scroll to position [671, 0]
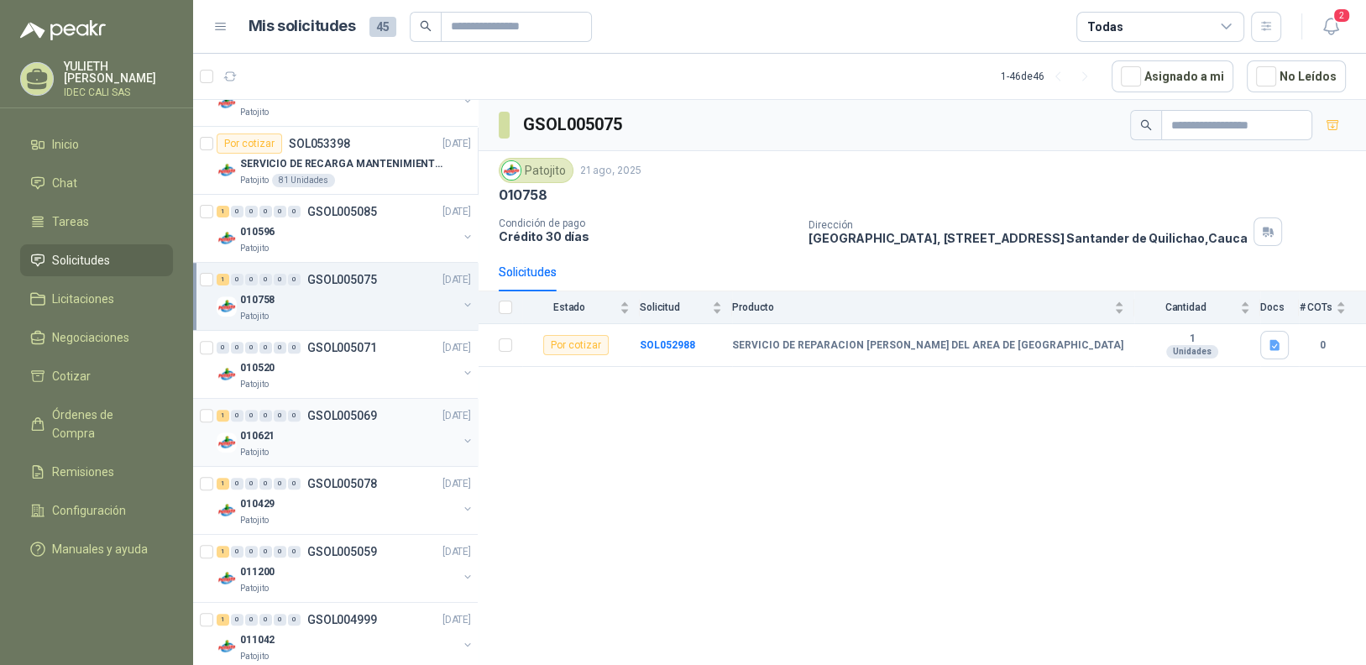
click at [373, 426] on div "010621" at bounding box center [348, 436] width 217 height 20
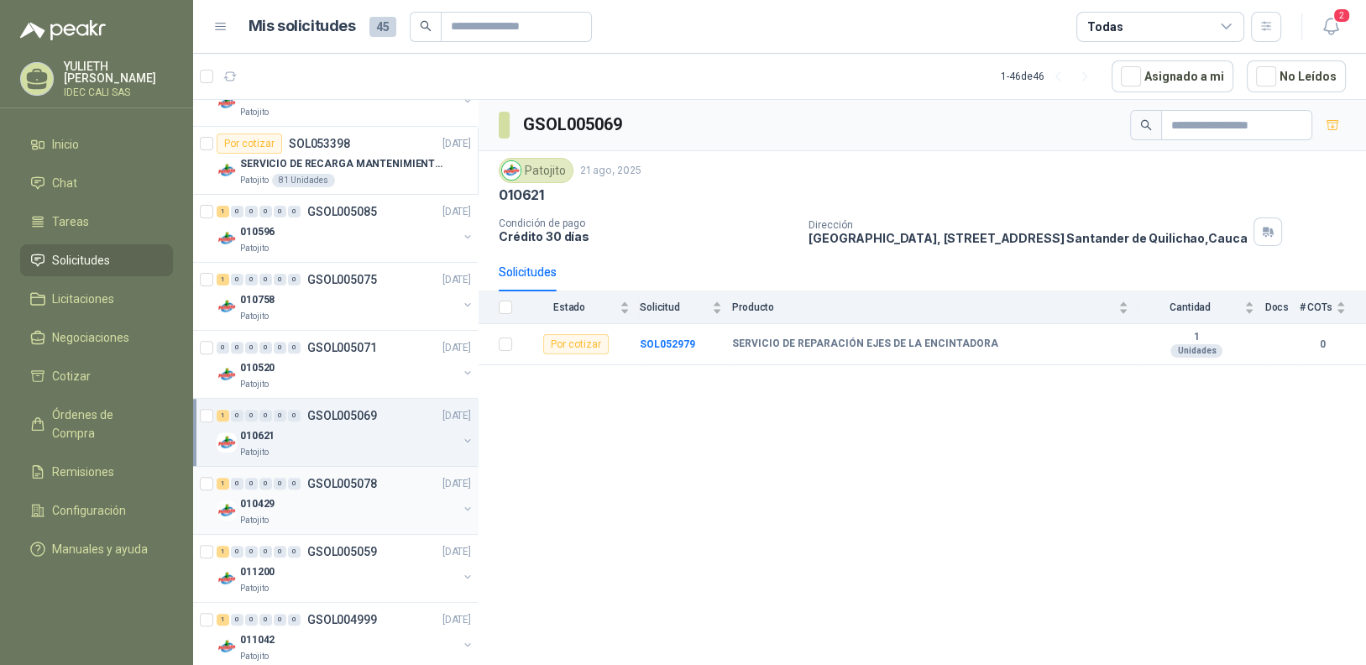
click at [373, 507] on div "010429" at bounding box center [348, 504] width 217 height 20
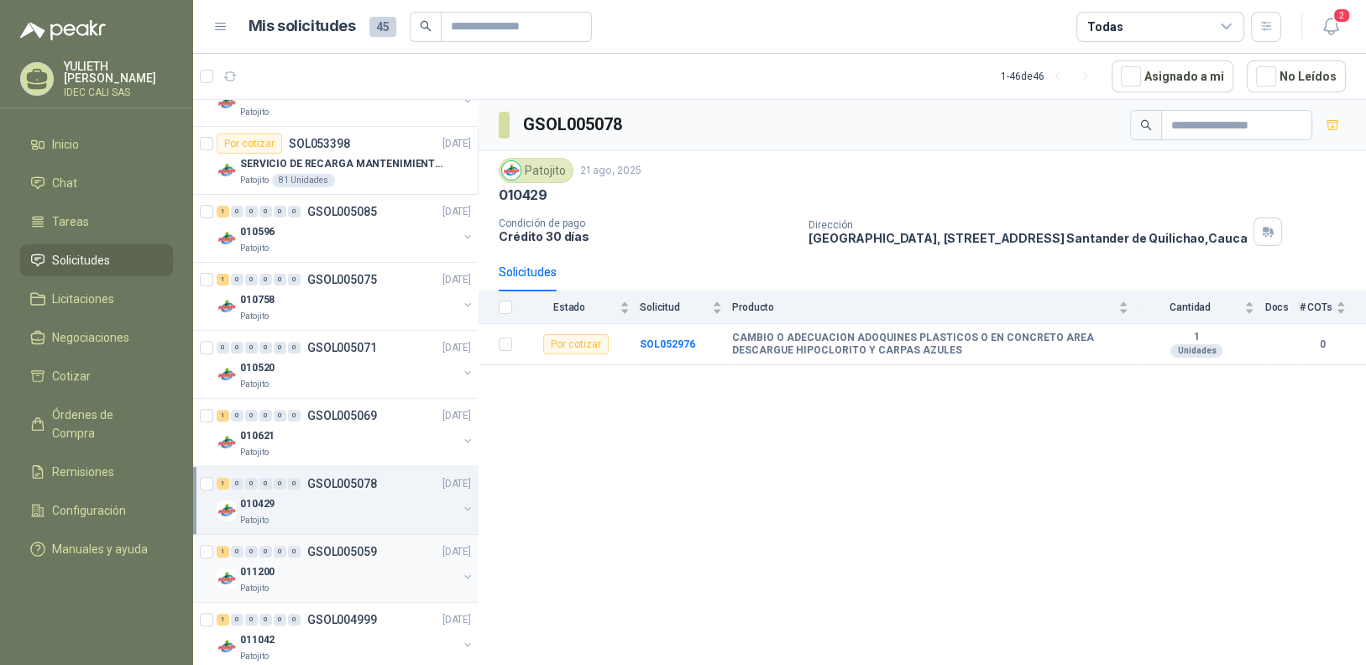
click at [369, 562] on div "011200" at bounding box center [348, 572] width 217 height 20
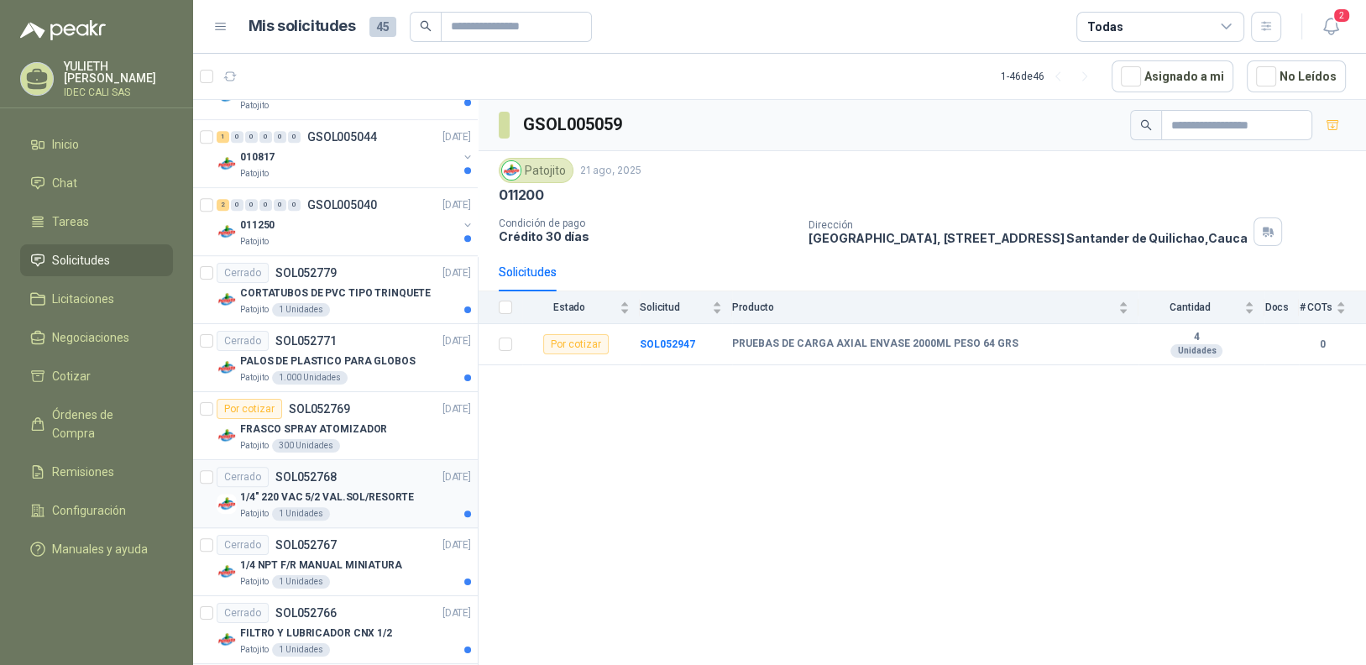
scroll to position [1426, 0]
click at [369, 302] on div "Patojito 1 Unidades" at bounding box center [355, 308] width 231 height 13
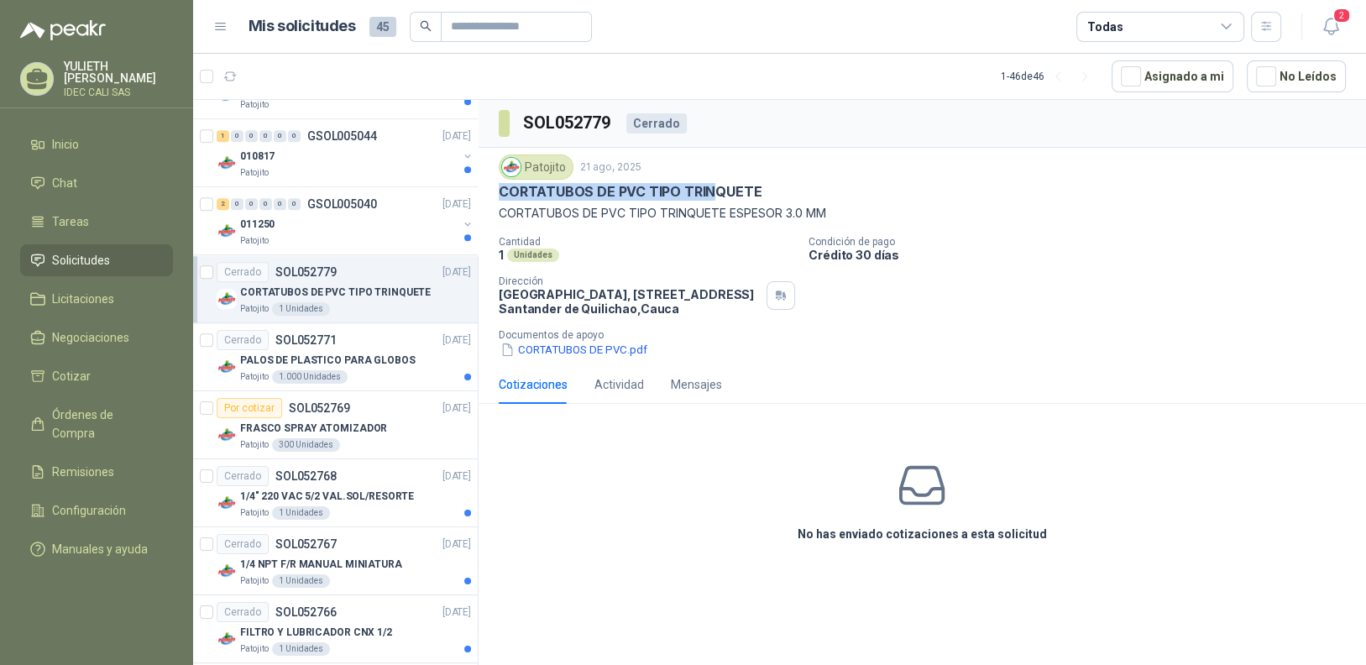
drag, startPoint x: 501, startPoint y: 191, endPoint x: 671, endPoint y: 199, distance: 169.7
click at [704, 197] on p "CORTATUBOS DE PVC TIPO TRINQUETE" at bounding box center [630, 192] width 263 height 18
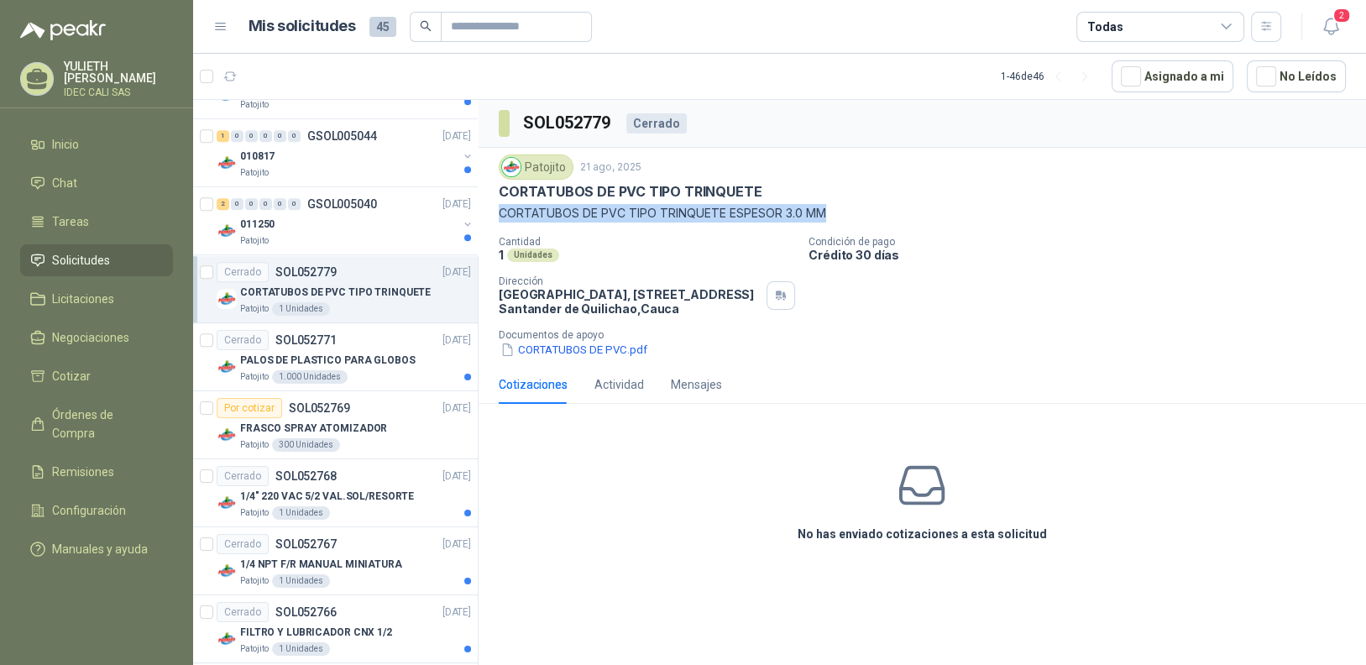
drag, startPoint x: 499, startPoint y: 212, endPoint x: 830, endPoint y: 210, distance: 330.7
click at [830, 210] on p "CORTATUBOS DE PVC TIPO TRINQUETE ESPESOR 3.0 MM" at bounding box center [922, 213] width 847 height 18
copy p "CORTATUBOS DE PVC TIPO TRINQUETE ESPESOR 3.0 MM"
click at [595, 352] on button "CORTATUBOS DE PVC.pdf" at bounding box center [574, 350] width 150 height 18
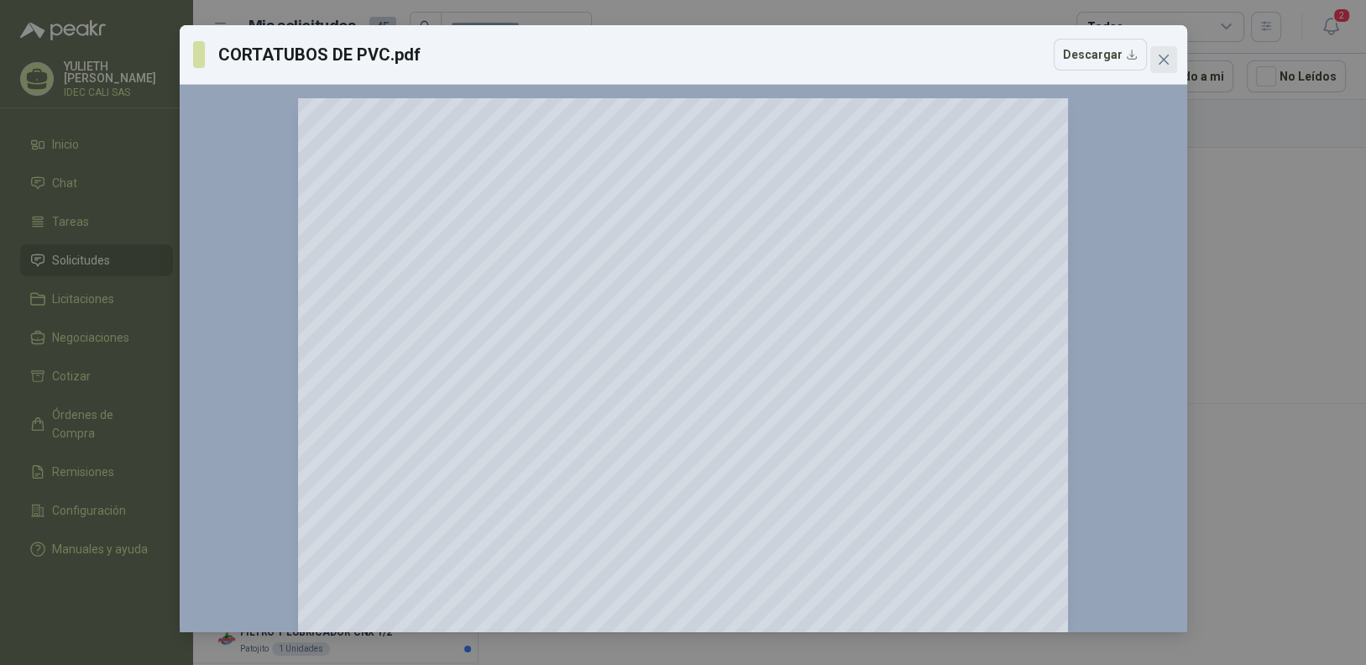
click at [1160, 56] on icon "close" at bounding box center [1163, 60] width 10 height 10
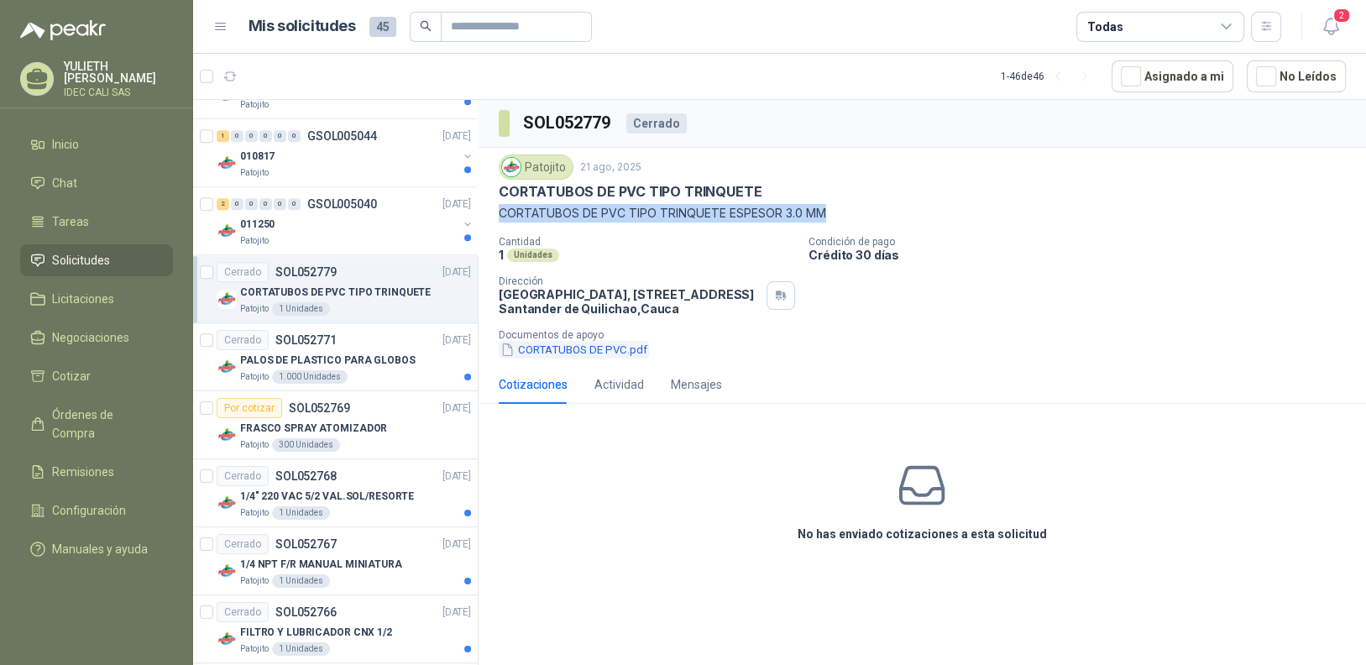
click at [578, 353] on button "CORTATUBOS DE PVC.pdf" at bounding box center [574, 350] width 150 height 18
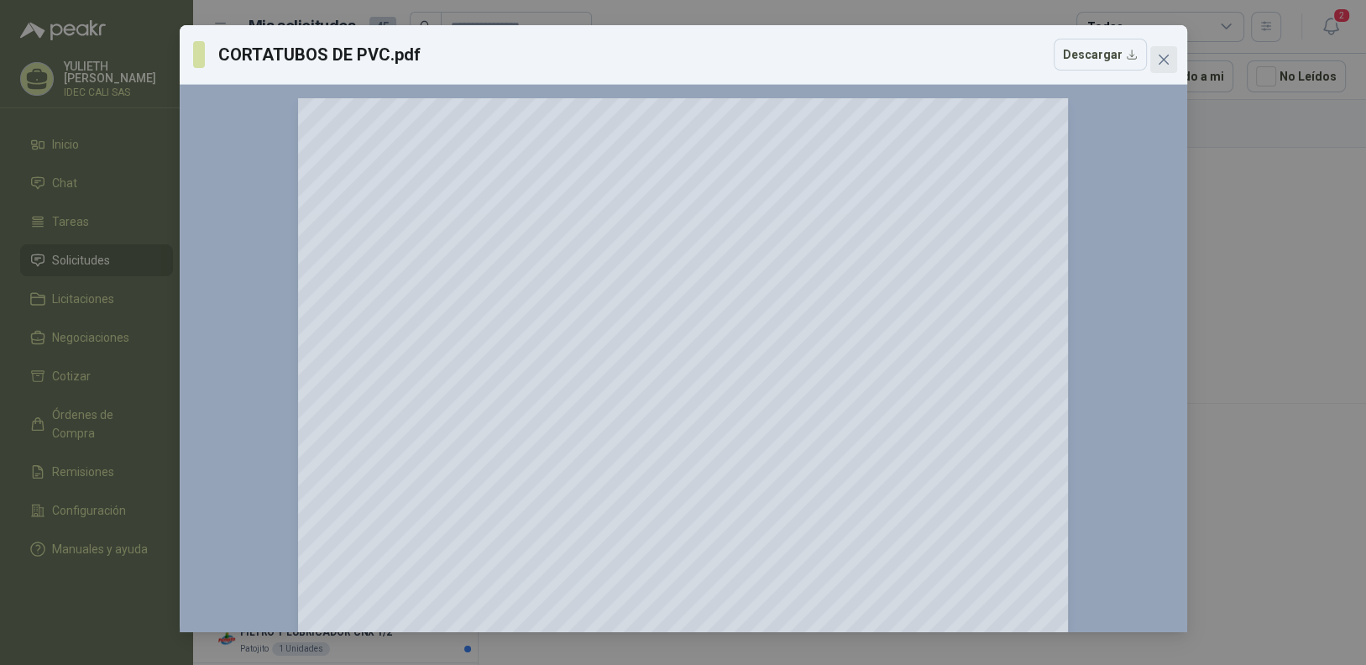
click at [1158, 48] on button "Close" at bounding box center [1163, 59] width 27 height 27
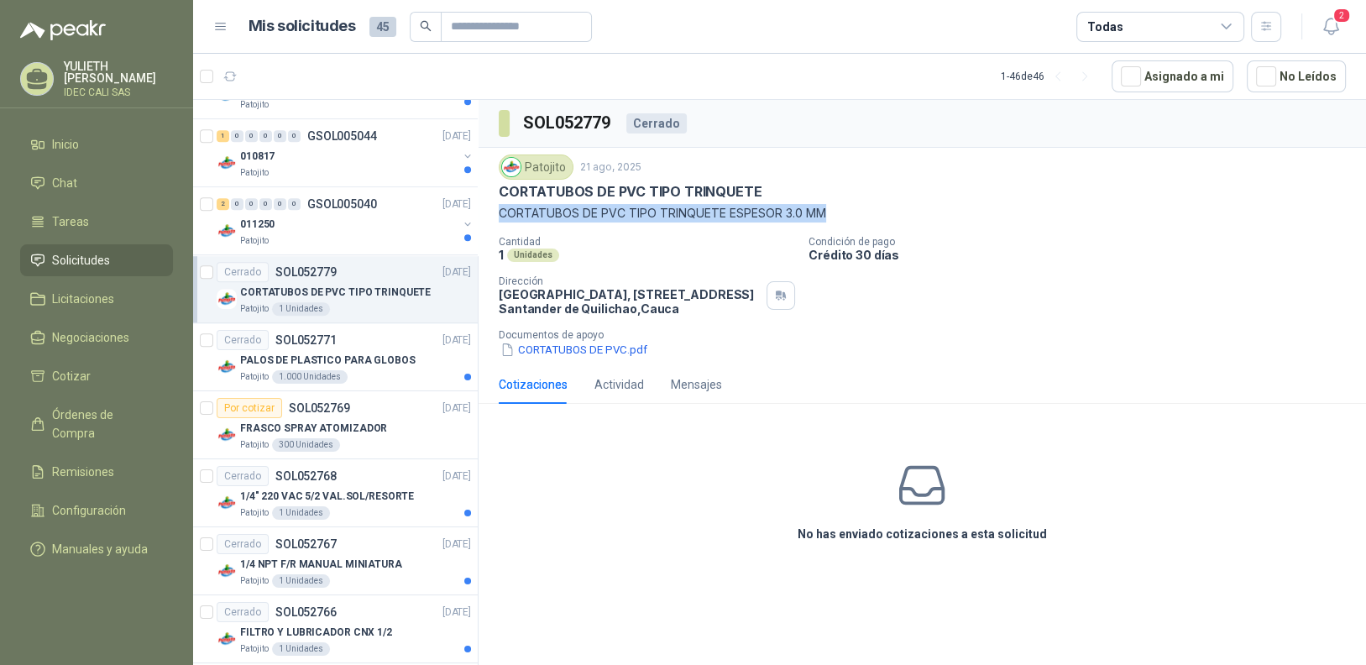
copy p "CORTATUBOS DE PVC TIPO TRINQUETE ESPESOR 3.0 MM"
click at [356, 358] on p "PALOS DE PLASTICO PARA GLOBOS" at bounding box center [327, 361] width 175 height 16
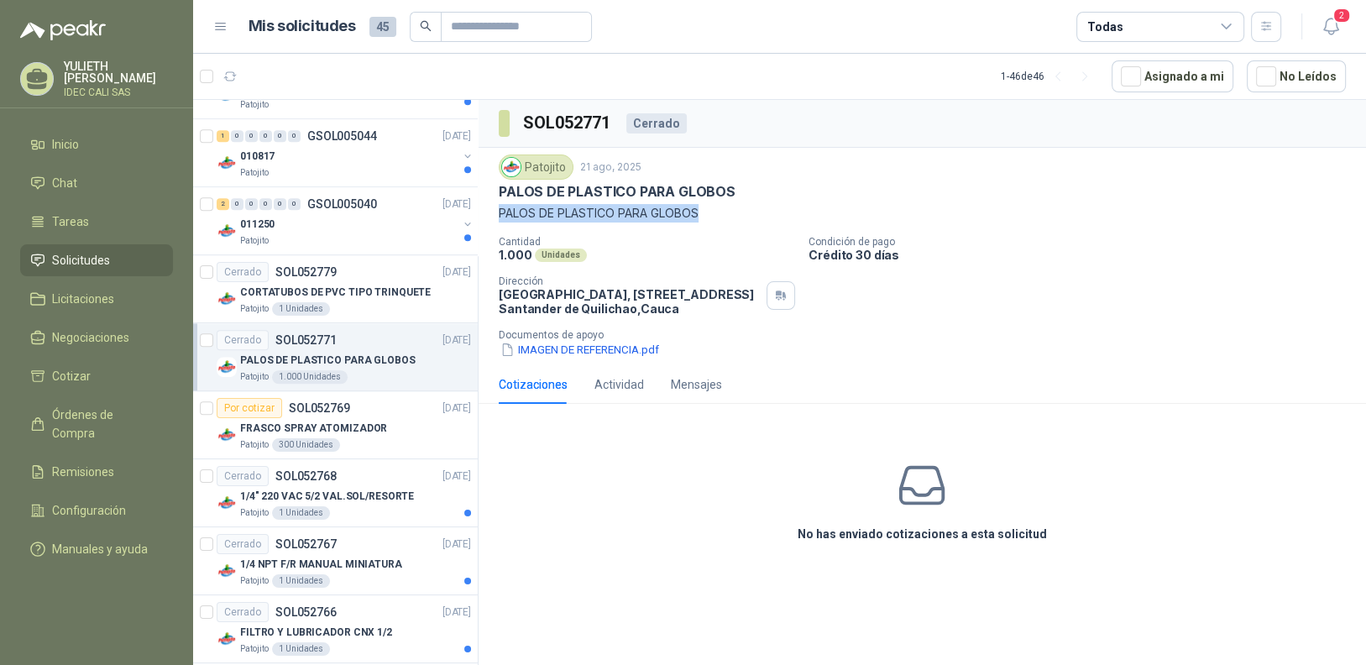
drag, startPoint x: 701, startPoint y: 216, endPoint x: 497, endPoint y: 212, distance: 204.0
click at [497, 212] on div "Patojito [DATE] PALOS DE PLASTICO PARA GLOBOS PALOS DE PLASTICO PARA GLOBOS Can…" at bounding box center [921, 256] width 887 height 217
click at [573, 347] on button "IMAGEN DE REFERENCIA.pdf" at bounding box center [580, 350] width 162 height 18
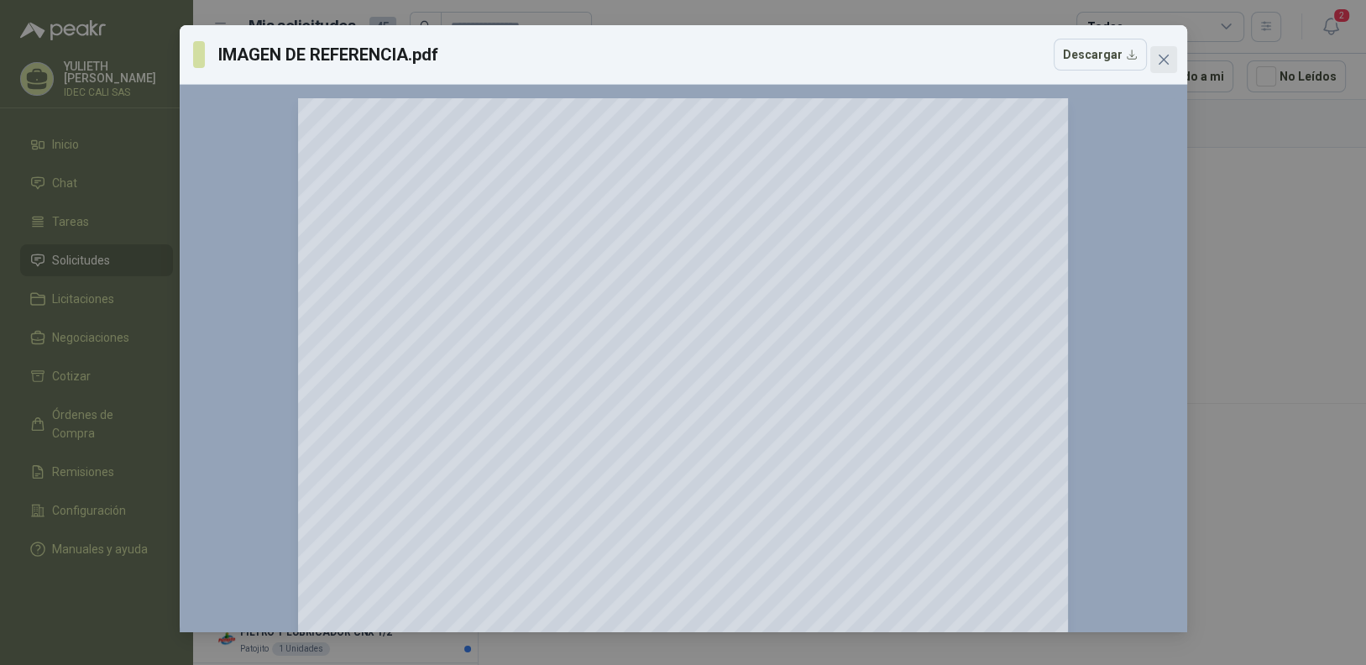
click at [1164, 65] on icon "close" at bounding box center [1163, 59] width 13 height 13
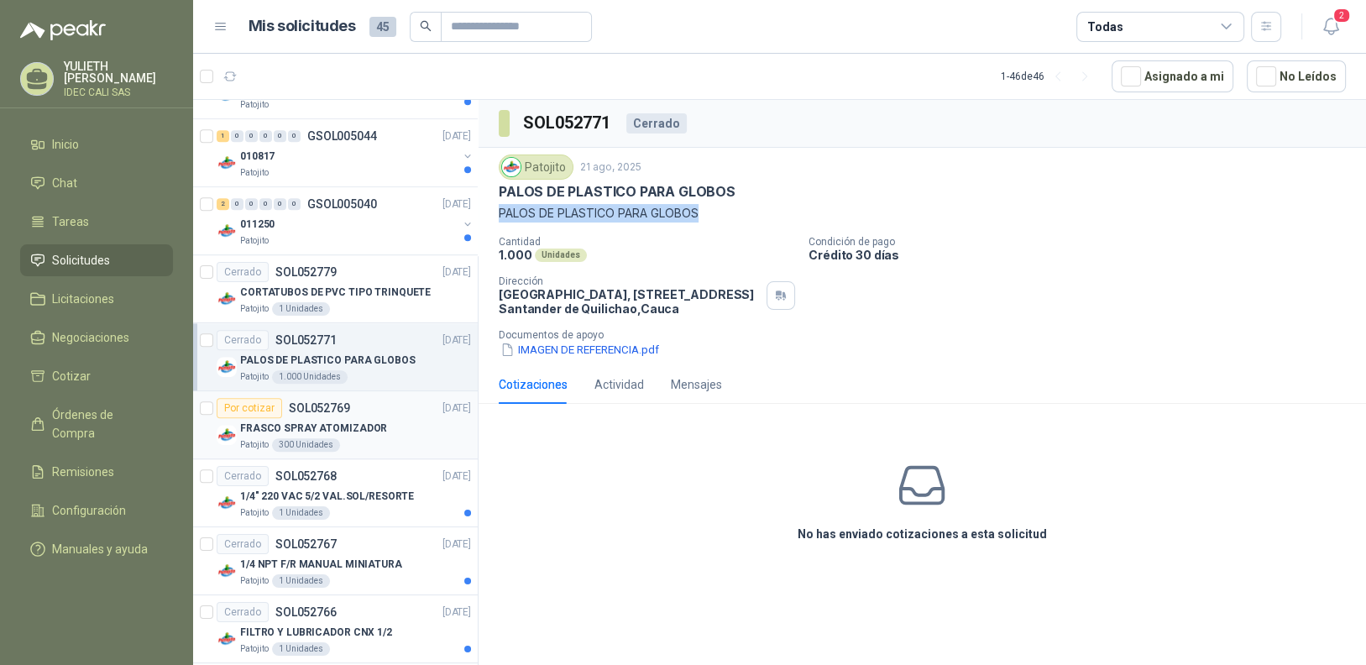
click at [401, 410] on div "Por cotizar SOL052769 [DATE]" at bounding box center [344, 408] width 254 height 20
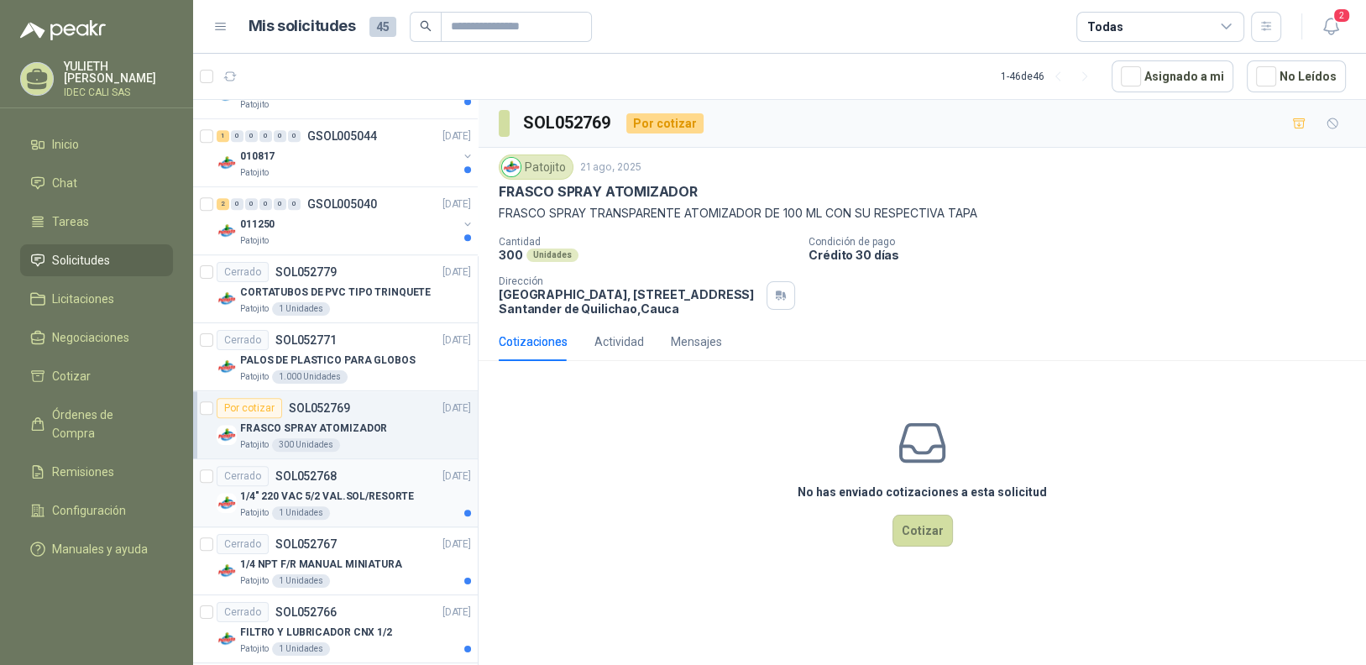
click at [360, 497] on p "1/4" 220 VAC 5/2 VAL.SOL/RESORTE" at bounding box center [327, 497] width 174 height 16
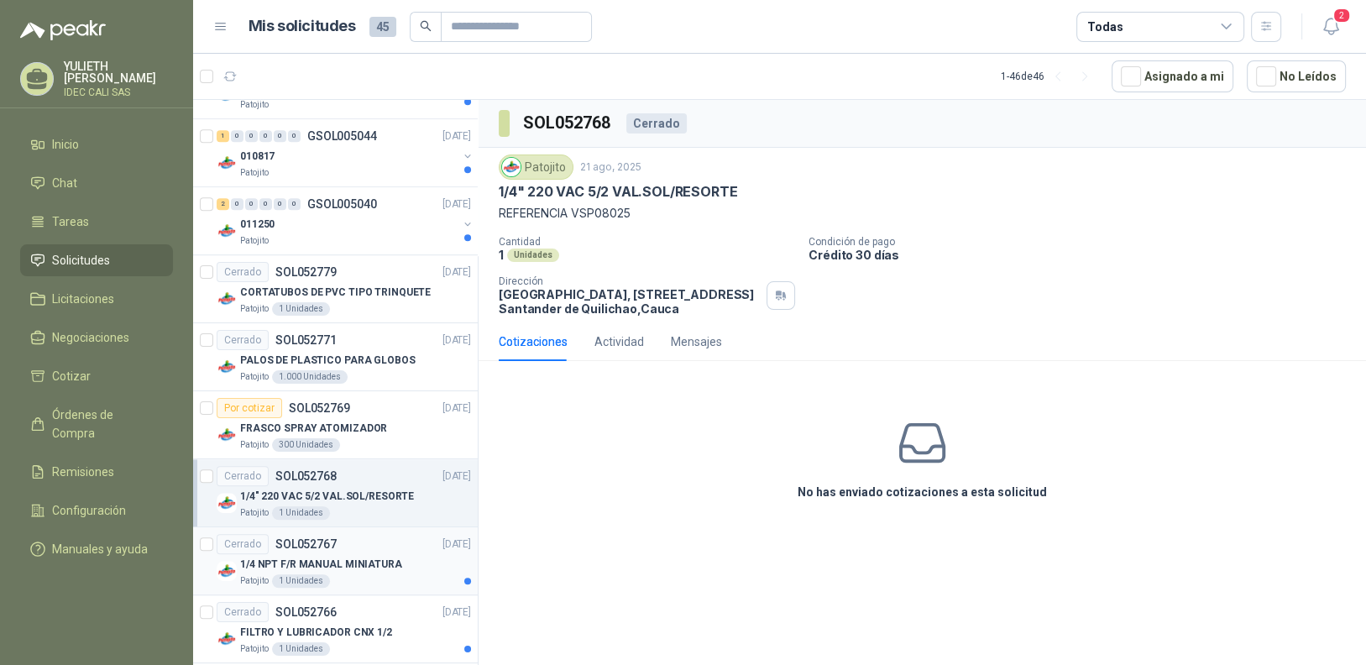
click at [397, 555] on div "1/4 NPT F/R MANUAL MINIATURA" at bounding box center [355, 564] width 231 height 20
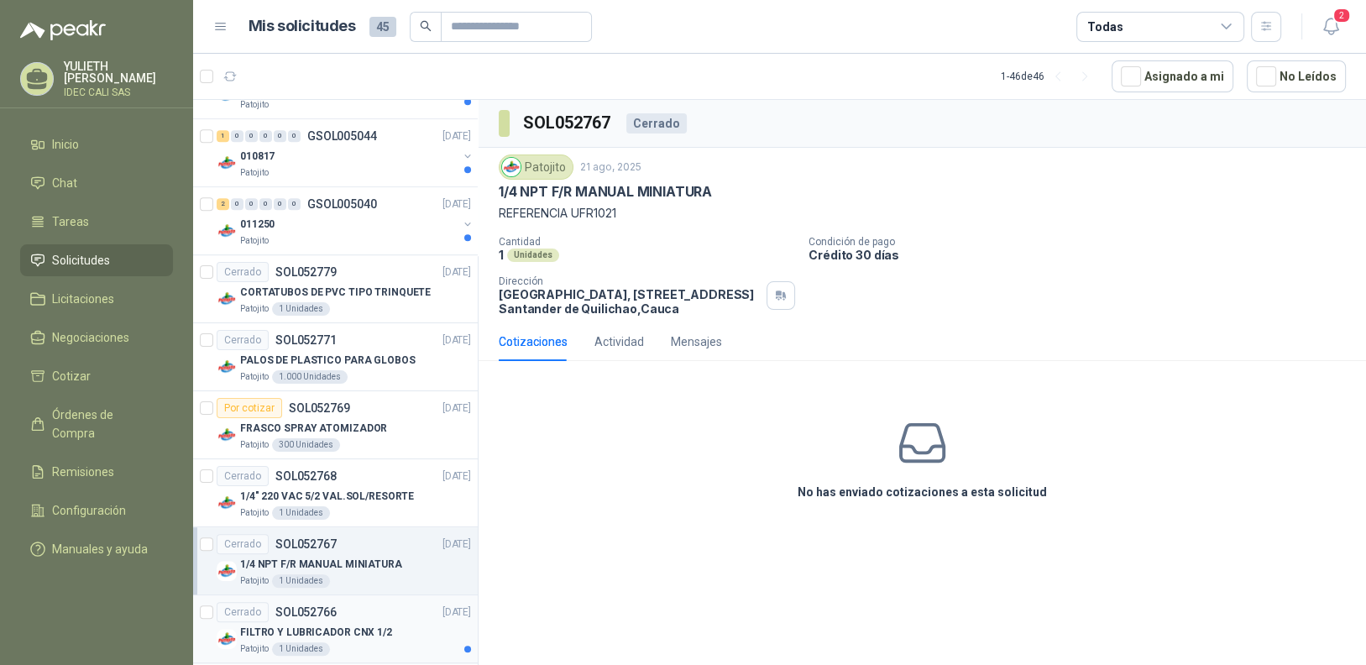
click at [405, 615] on div "Cerrado SOL052766 [DATE]" at bounding box center [344, 612] width 254 height 20
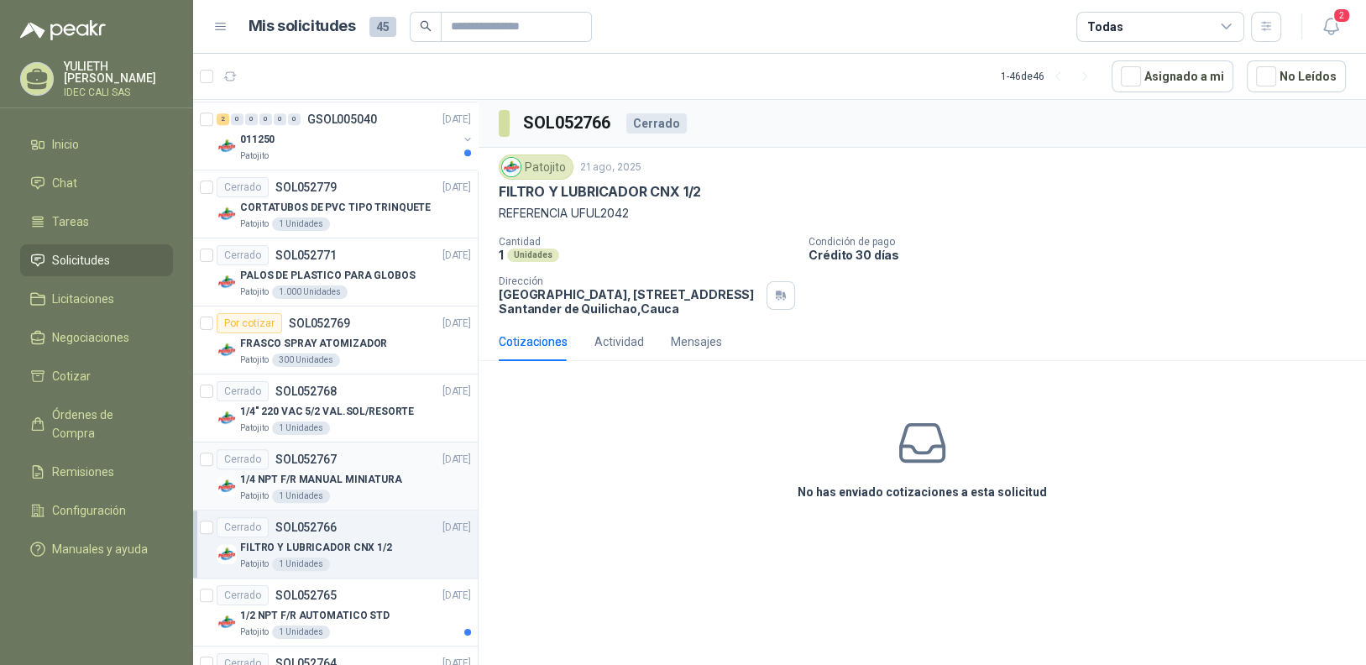
scroll to position [1595, 0]
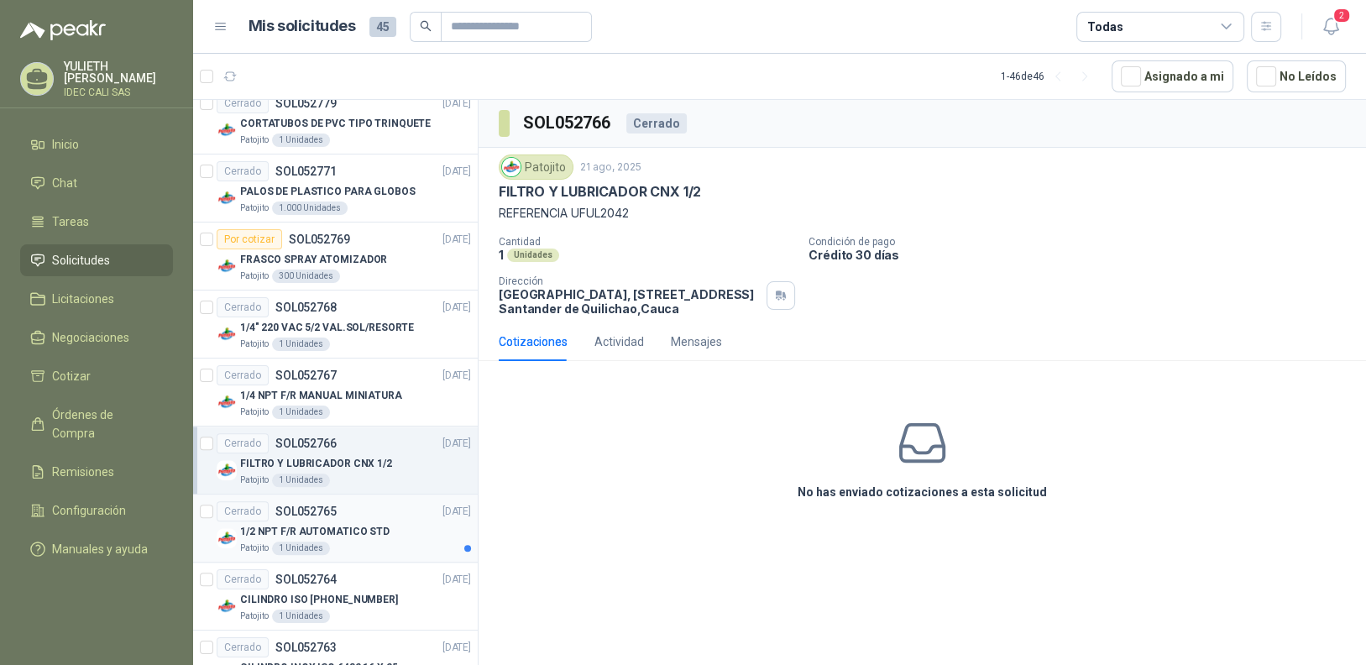
click at [408, 535] on div "1/2 NPT F/R AUTOMATICO STD" at bounding box center [355, 531] width 231 height 20
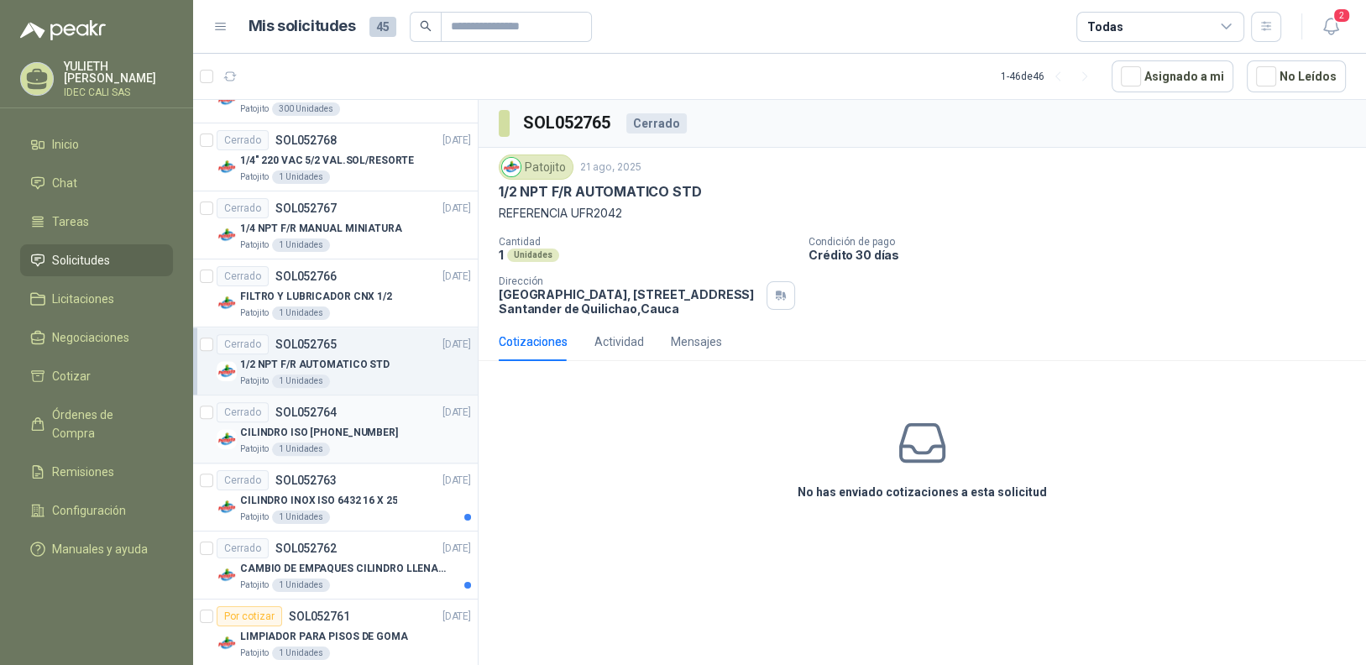
click at [405, 442] on div "Patojito 1 Unidades" at bounding box center [355, 448] width 231 height 13
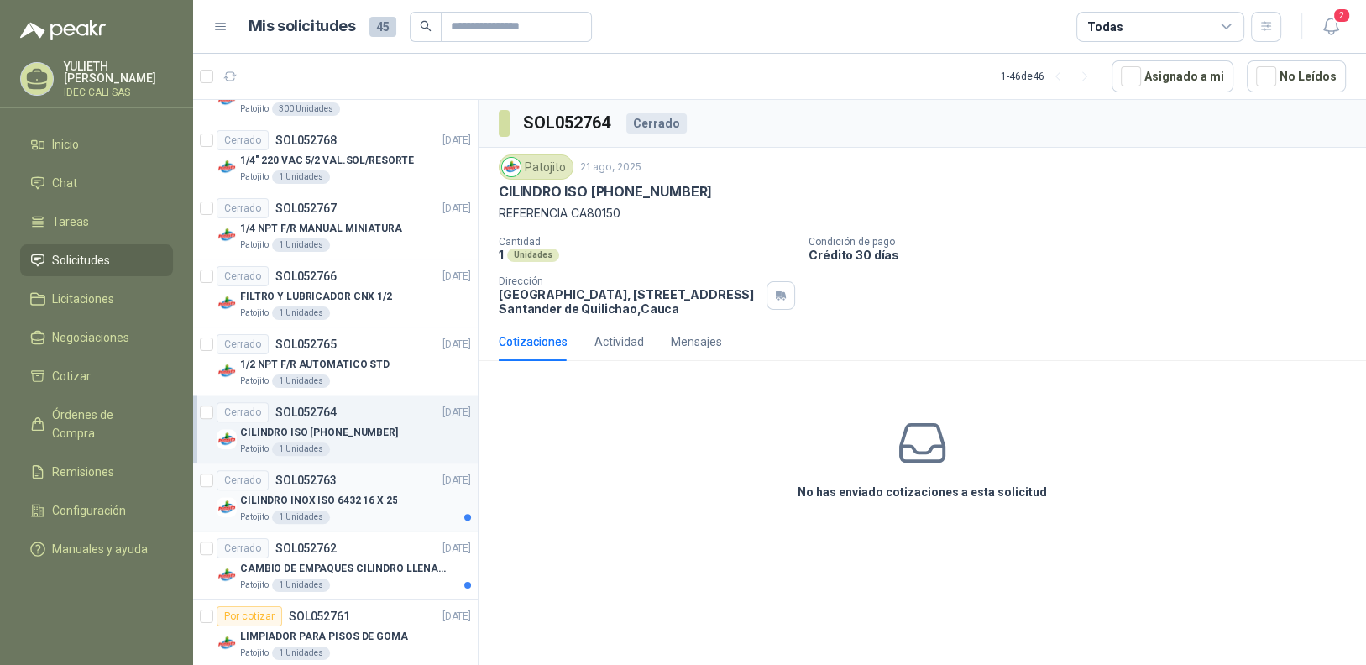
click at [396, 490] on div "CILINDRO INOX ISO 6432 16 X 25" at bounding box center [355, 500] width 231 height 20
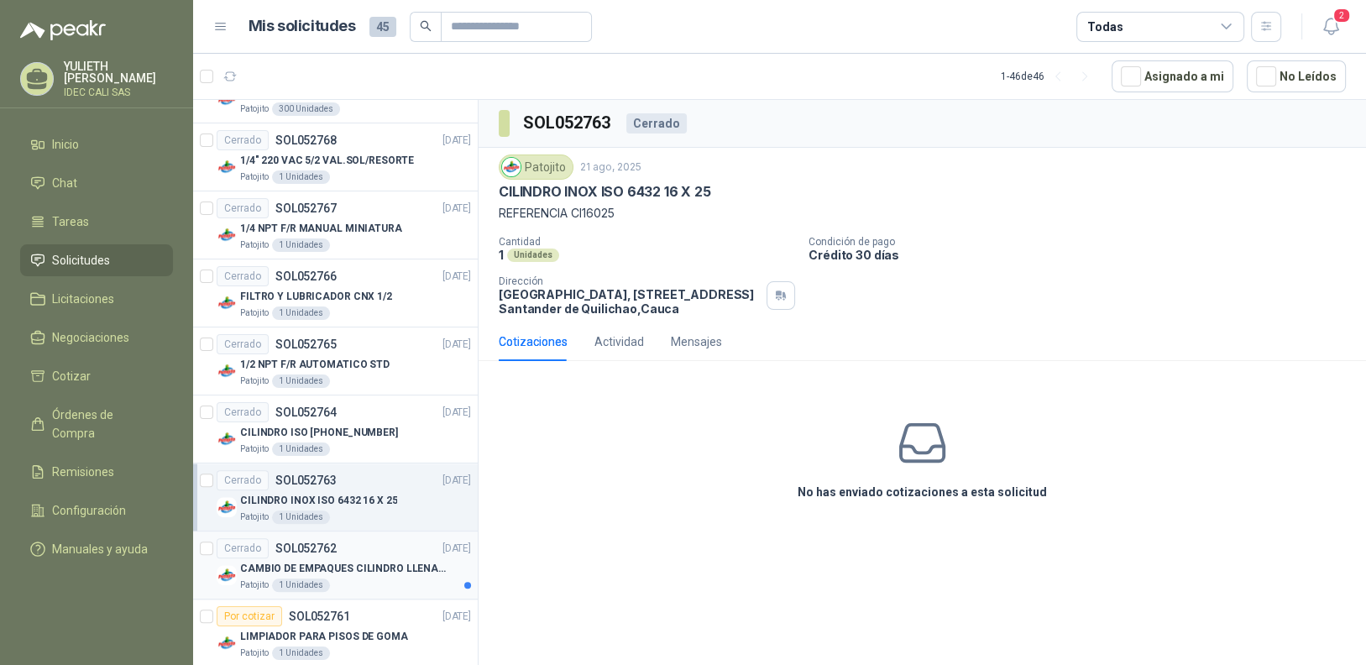
click at [379, 546] on div "Cerrado SOL052762 [DATE]" at bounding box center [344, 548] width 254 height 20
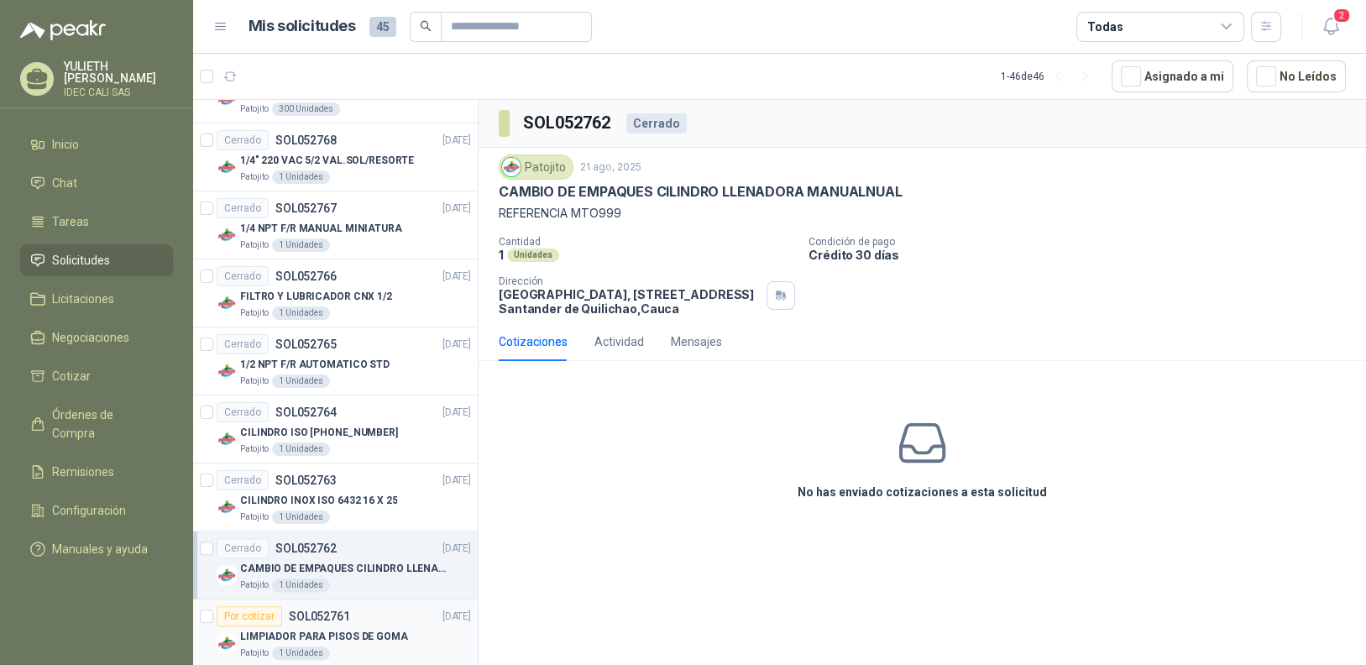
click at [398, 608] on div "Por cotizar SOL052761 [DATE]" at bounding box center [344, 616] width 254 height 20
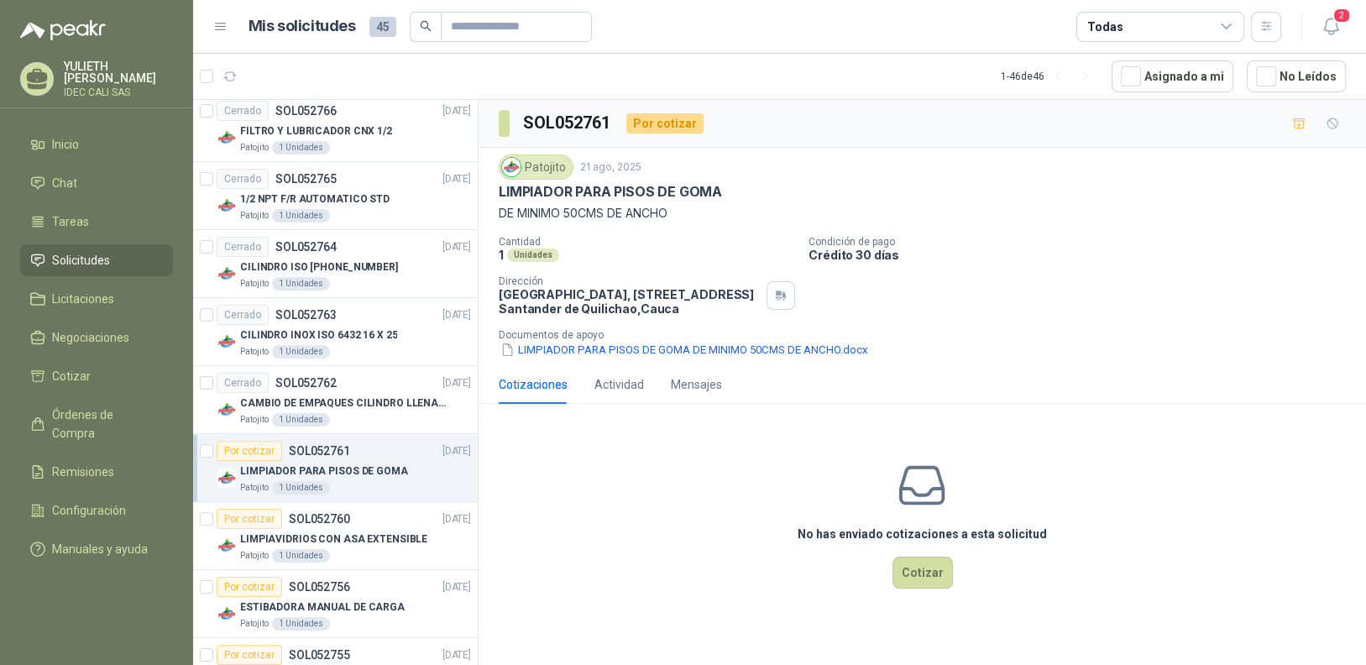
scroll to position [1930, 0]
click at [405, 506] on div "Por cotizar SOL052760 [DATE]" at bounding box center [344, 516] width 254 height 20
